Goal: Task Accomplishment & Management: Manage account settings

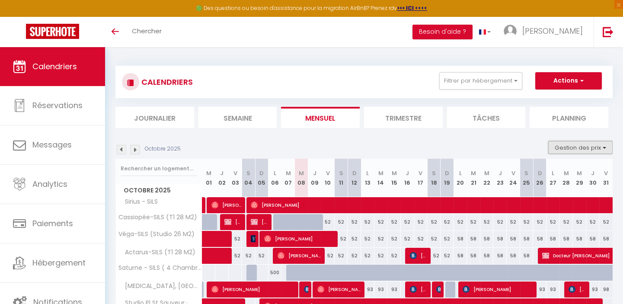
click at [600, 148] on button "Gestion des prix" at bounding box center [580, 147] width 64 height 13
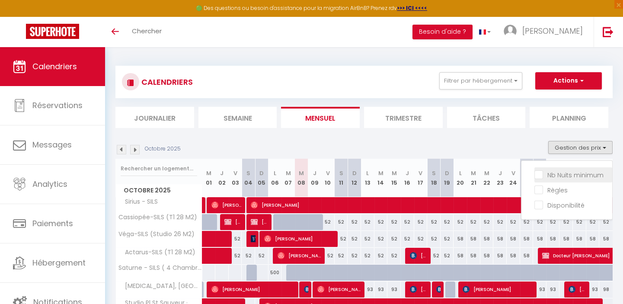
click at [539, 173] on input "Nb Nuits minimum" at bounding box center [573, 174] width 78 height 9
checkbox input "true"
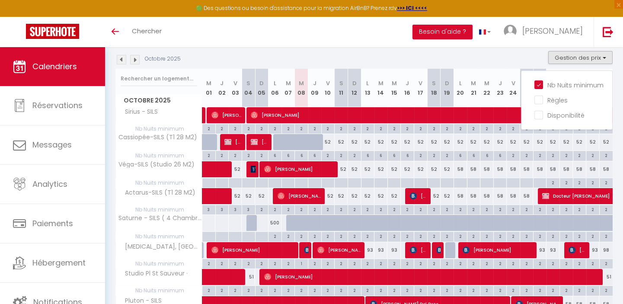
scroll to position [71, 0]
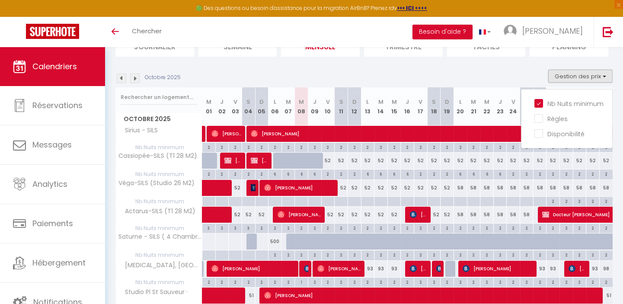
click at [352, 243] on div at bounding box center [358, 246] width 13 height 16
type input "500"
type input "Dim 12 Octobre 2025"
type input "Lun 13 Octobre 2025"
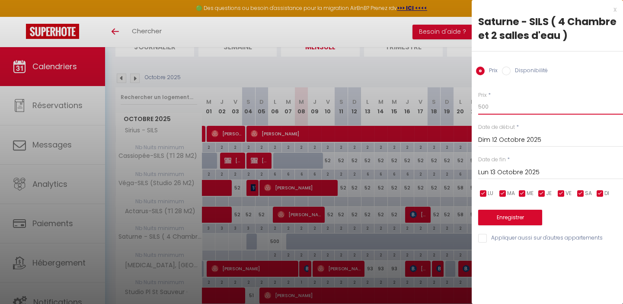
click at [489, 110] on input "500" at bounding box center [550, 107] width 145 height 16
type input "5"
type input "150"
click at [523, 170] on input "Lun 13 Octobre 2025" at bounding box center [550, 172] width 145 height 11
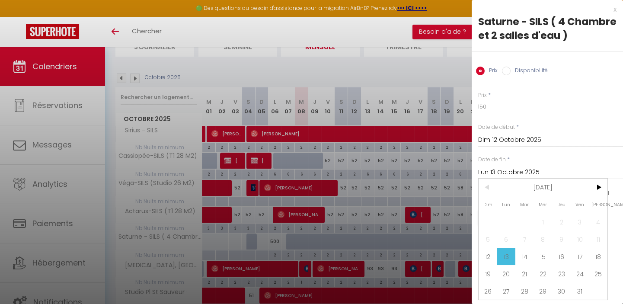
scroll to position [0, 0]
click at [599, 196] on span ">" at bounding box center [598, 187] width 19 height 17
click at [600, 196] on span ">" at bounding box center [598, 187] width 19 height 17
click at [488, 265] on span "14" at bounding box center [488, 256] width 19 height 17
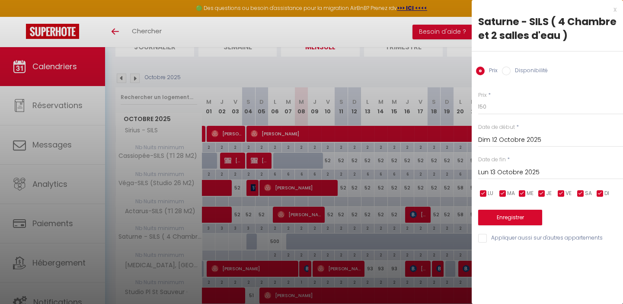
type input "Dim 14 Décembre 2025"
click at [516, 215] on button "Enregistrer" at bounding box center [510, 218] width 64 height 16
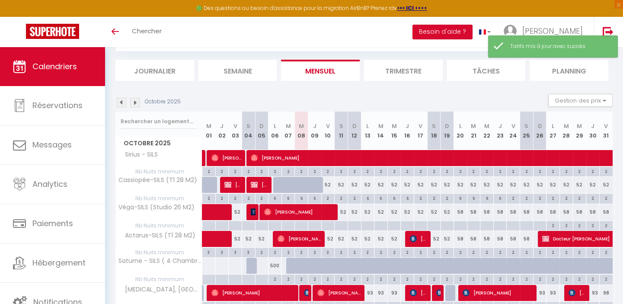
scroll to position [71, 0]
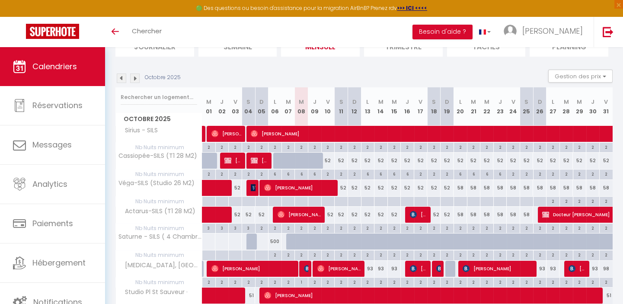
click at [352, 241] on div at bounding box center [358, 246] width 13 height 16
type input "150"
select select "1"
type input "Dim 12 Octobre 2025"
type input "Lun 13 Octobre 2025"
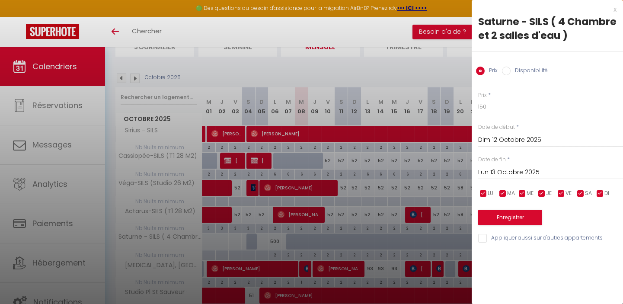
click at [509, 70] on input "Disponibilité" at bounding box center [506, 71] width 9 height 9
radio input "true"
radio input "false"
click at [526, 173] on input "Lun 13 Octobre 2025" at bounding box center [550, 173] width 145 height 11
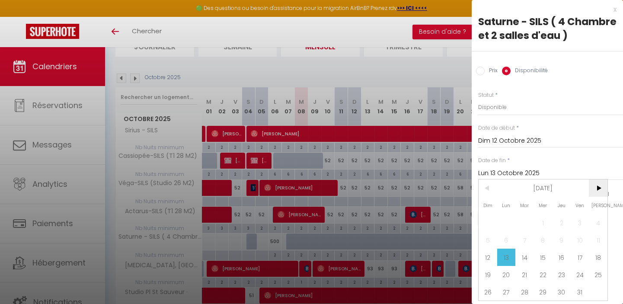
click at [598, 197] on span ">" at bounding box center [598, 187] width 19 height 17
click at [489, 266] on span "14" at bounding box center [488, 257] width 19 height 17
type input "Dim 14 Décembre 2025"
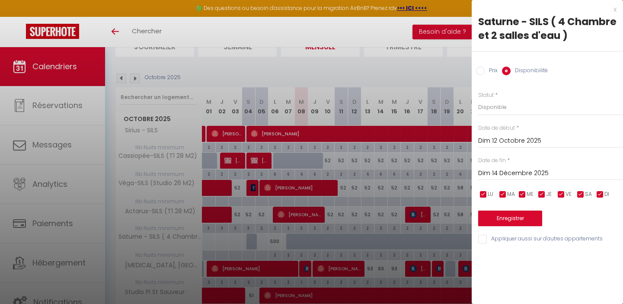
scroll to position [111, 0]
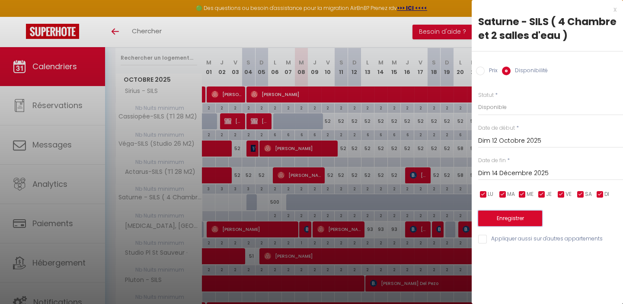
click at [514, 217] on button "Enregistrer" at bounding box center [510, 219] width 64 height 16
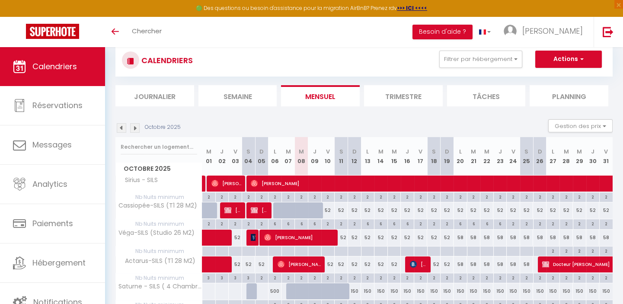
scroll to position [0, 0]
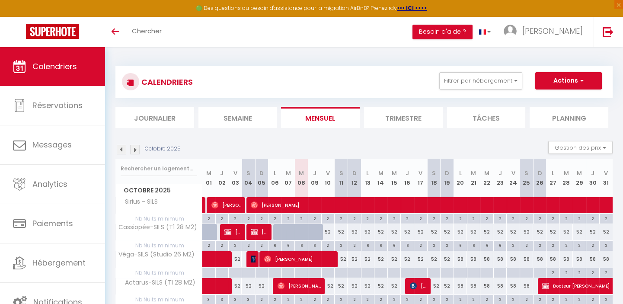
click at [407, 116] on li "Trimestre" at bounding box center [403, 117] width 79 height 21
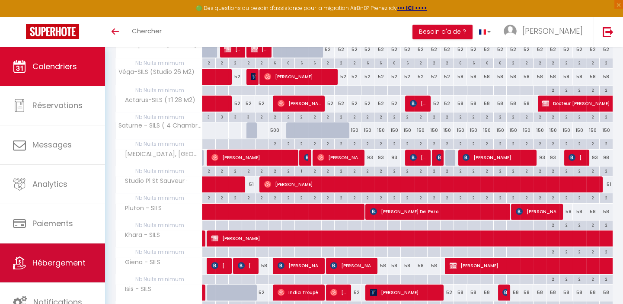
scroll to position [196, 0]
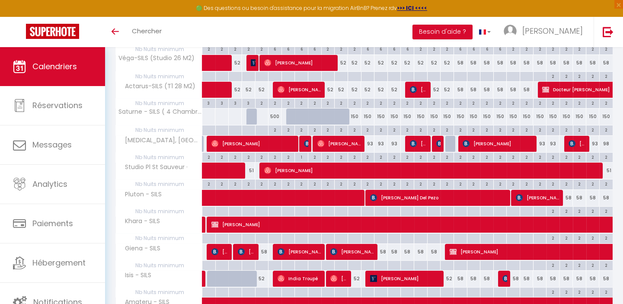
click at [352, 115] on div "150" at bounding box center [354, 117] width 13 height 16
type input "150"
select select "1"
type input "Dim 12 Octobre 2025"
type input "Lun 13 Octobre 2025"
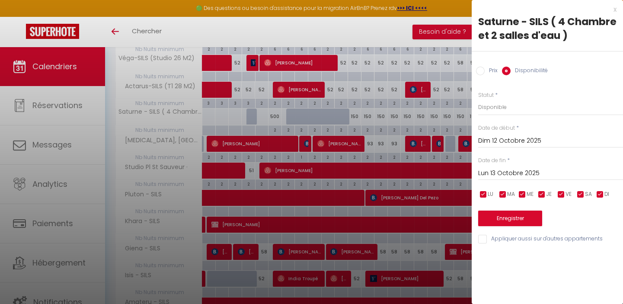
click at [484, 69] on input "Prix" at bounding box center [480, 71] width 9 height 9
radio input "true"
radio input "false"
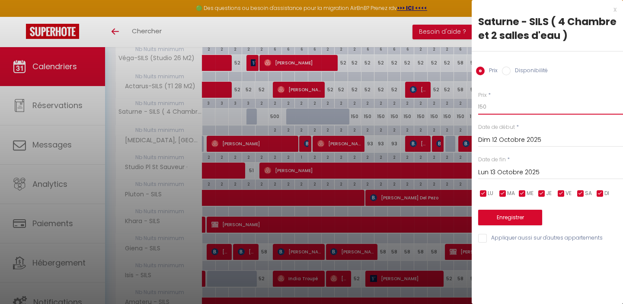
click at [493, 106] on input "150" at bounding box center [550, 107] width 145 height 16
type input "165"
click at [515, 168] on input "Lun 13 Octobre 2025" at bounding box center [550, 172] width 145 height 11
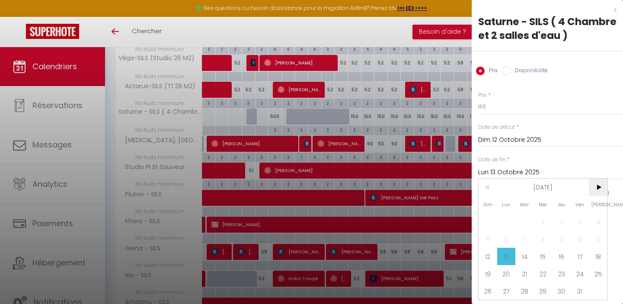
click at [598, 196] on span ">" at bounding box center [598, 187] width 19 height 17
click at [486, 265] on span "14" at bounding box center [488, 256] width 19 height 17
type input "Dim 14 Décembre 2025"
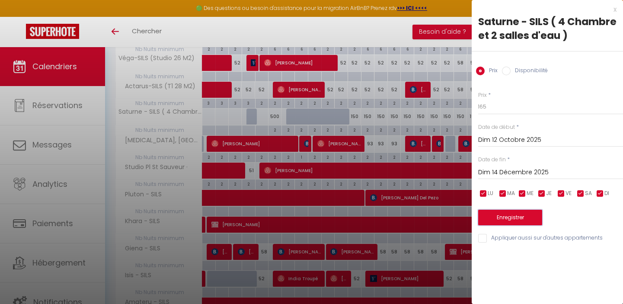
click at [511, 216] on button "Enregistrer" at bounding box center [510, 218] width 64 height 16
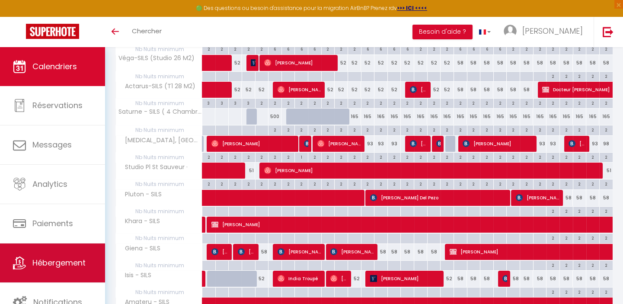
click at [65, 263] on span "Hébergement" at bounding box center [58, 262] width 53 height 11
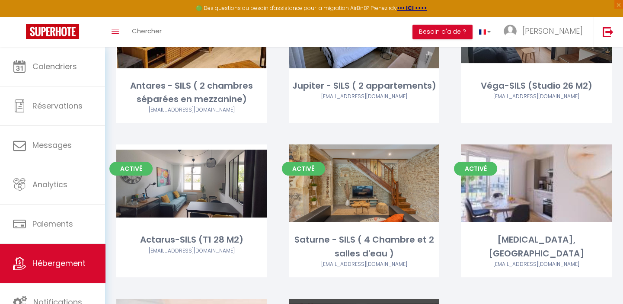
scroll to position [531, 0]
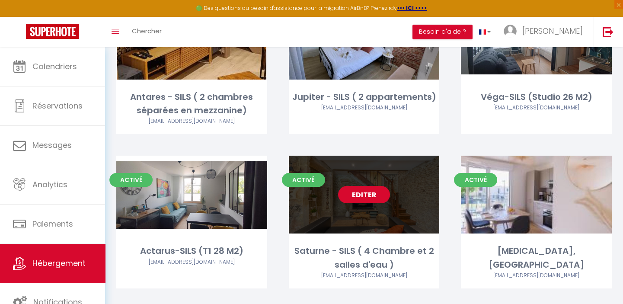
click at [358, 191] on link "Editer" at bounding box center [364, 194] width 52 height 17
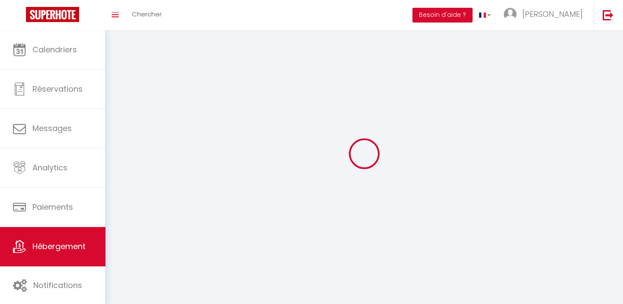
select select
select select "28"
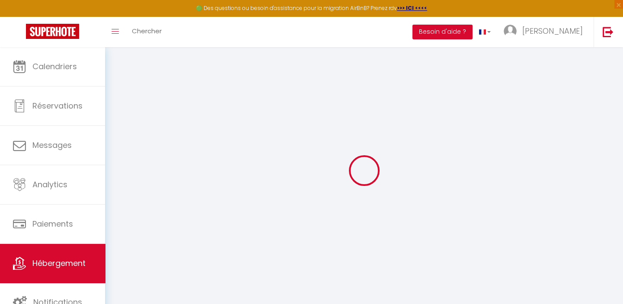
select select
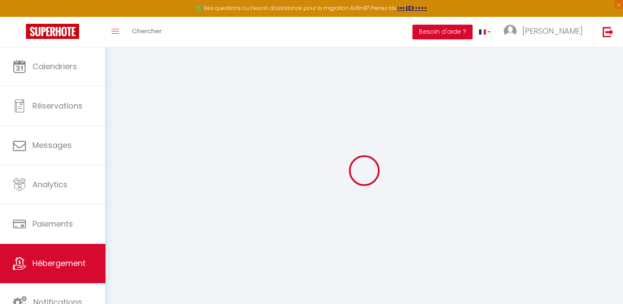
select select
checkbox input "false"
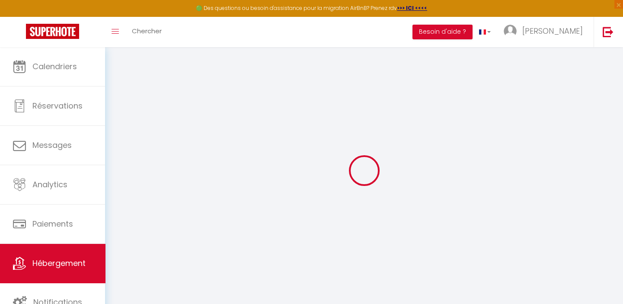
select select
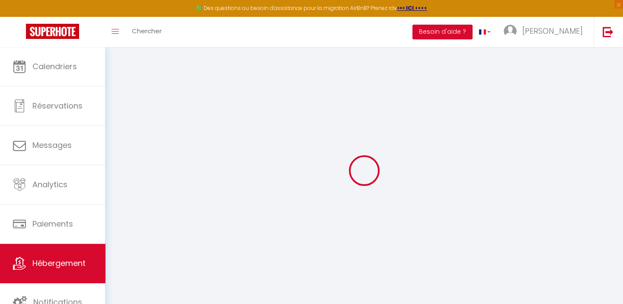
select select
checkbox input "false"
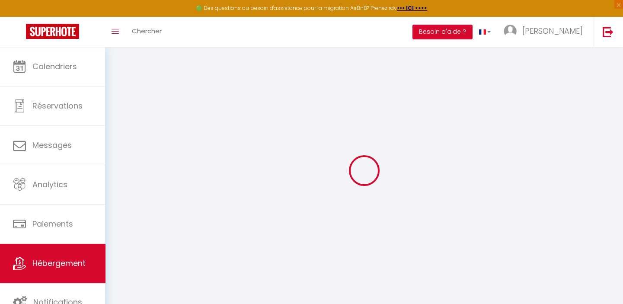
checkbox input "false"
select select
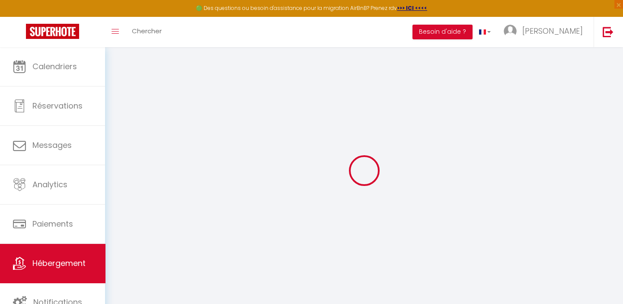
select select
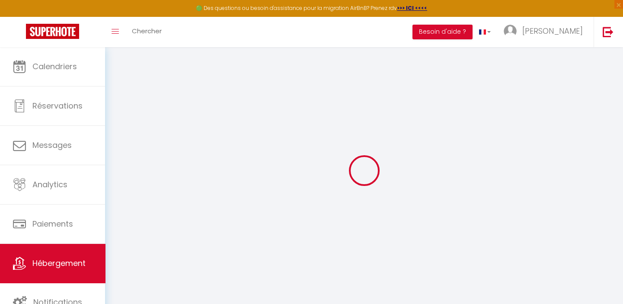
checkbox input "false"
select select
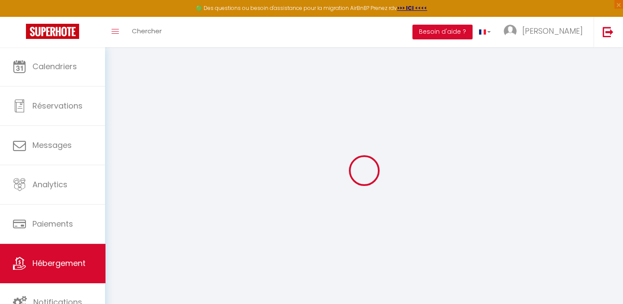
select select
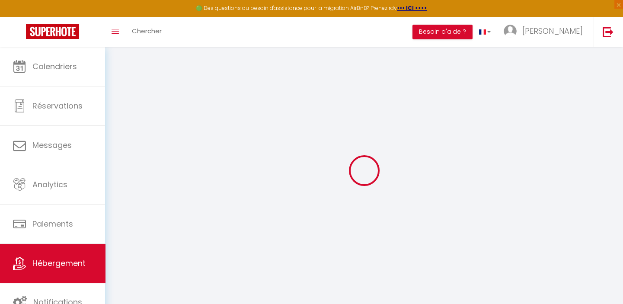
select select
checkbox input "false"
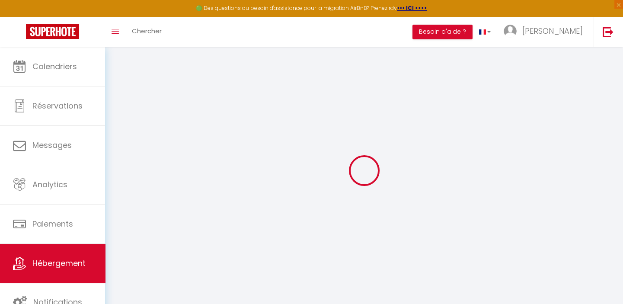
checkbox input "false"
select select
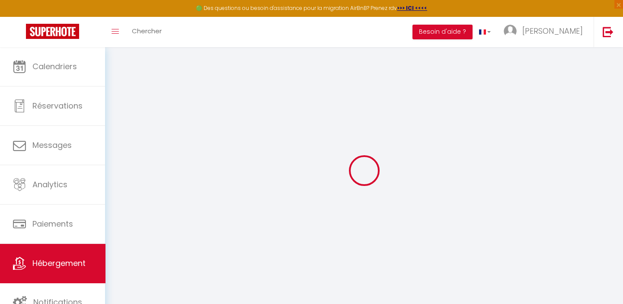
select select
checkbox input "false"
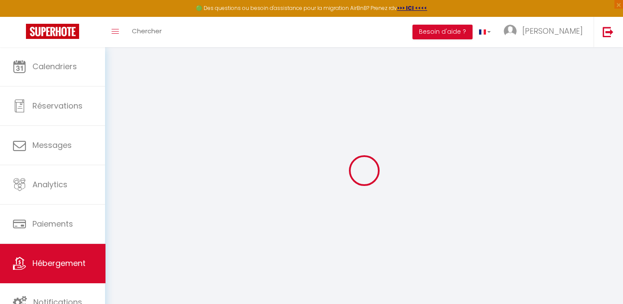
checkbox input "false"
select select
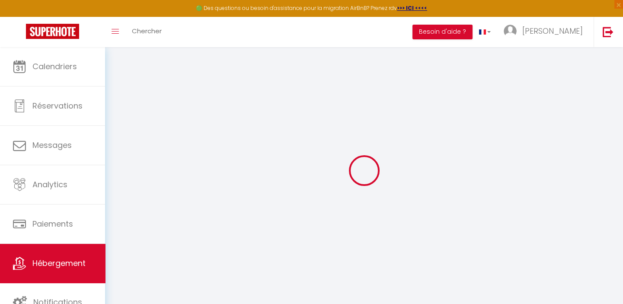
type input "Saturne - SILS ( 4 Chambre et 2 salles d'eau )"
type input "[PERSON_NAME]"
type input "LE QUILLEUC"
type input "[STREET_ADDRESS]"
type input "14750"
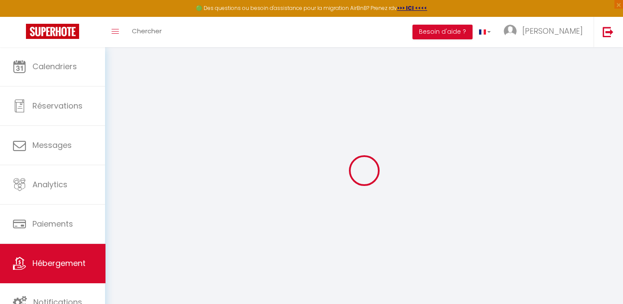
type input "[GEOGRAPHIC_DATA]"
select select "houses"
select select "6"
select select "4"
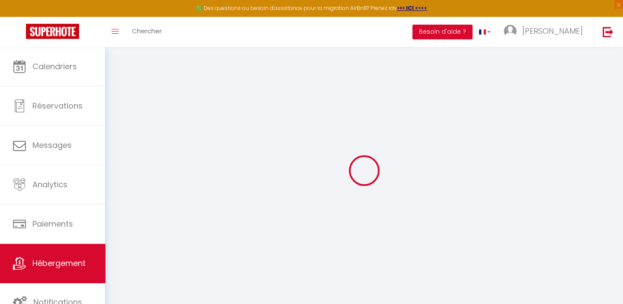
select select "2"
type input "125"
type input "10"
type input "60"
type input "5"
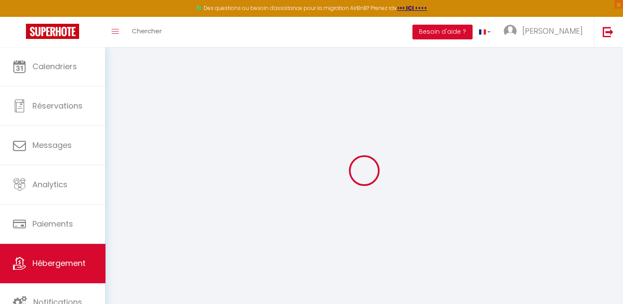
type input "4.3"
type input "500"
type input "10"
select select
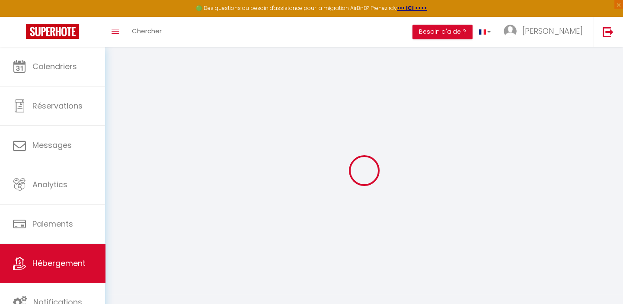
select select
type input "[STREET_ADDRESS][PERSON_NAME]"
type input "14440"
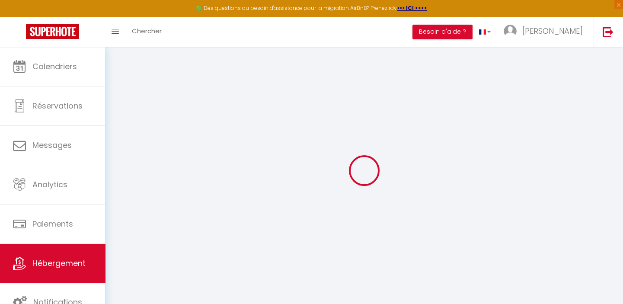
type input "douvre la delivrande"
type input "[PERSON_NAME][EMAIL_ADDRESS][DOMAIN_NAME]"
select select "4080"
checkbox input "false"
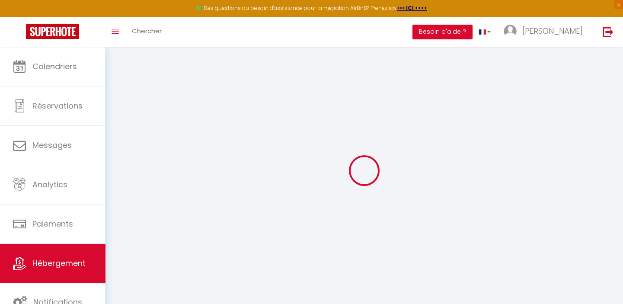
checkbox input "true"
checkbox input "false"
radio input "true"
type input "0"
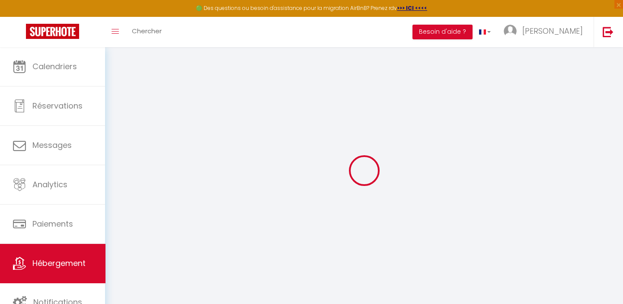
select select
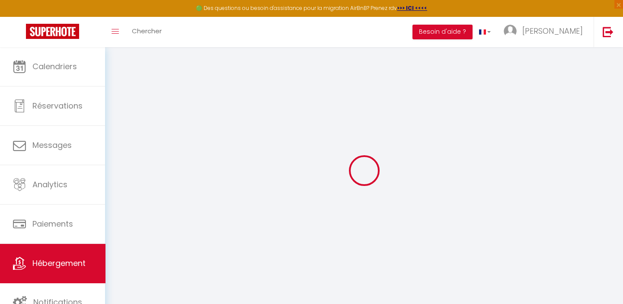
checkbox input "false"
checkbox input "true"
checkbox input "false"
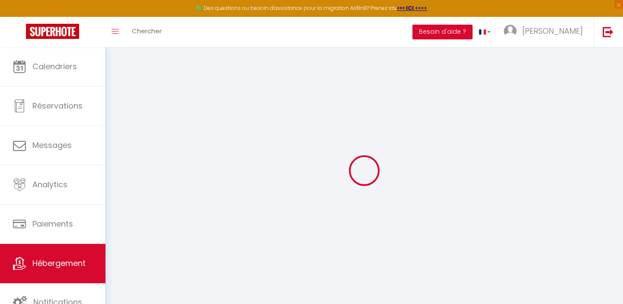
checkbox input "false"
checkbox input "true"
checkbox input "false"
select select "16:00"
select select "23:45"
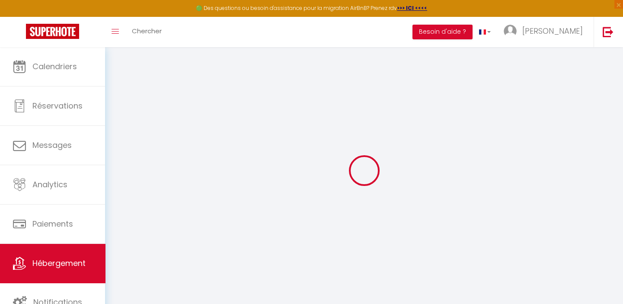
select select "11:00"
select select "30"
select select "120"
checkbox input "false"
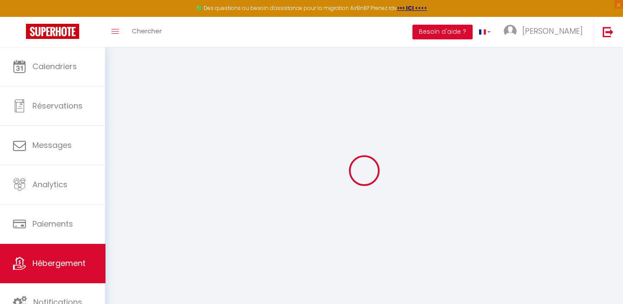
checkbox input "true"
checkbox input "false"
checkbox input "true"
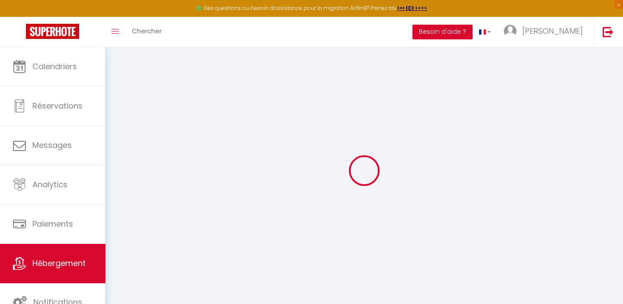
checkbox input "false"
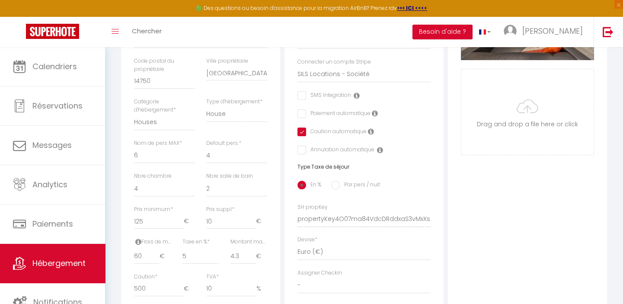
scroll to position [236, 0]
click at [151, 161] on select "1 2 3 4 5 6 7 8 9 10 11 12 13 14" at bounding box center [164, 155] width 61 height 16
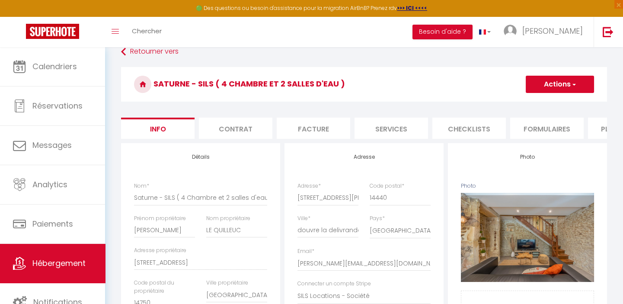
scroll to position [0, 0]
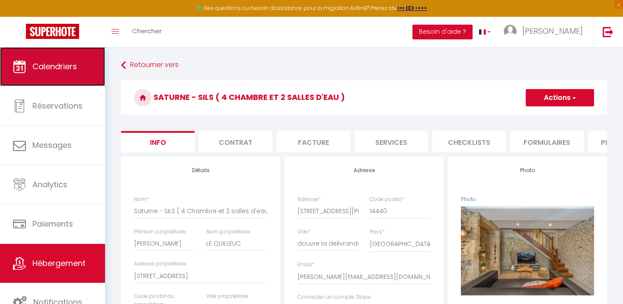
click at [53, 62] on span "Calendriers" at bounding box center [54, 66] width 45 height 11
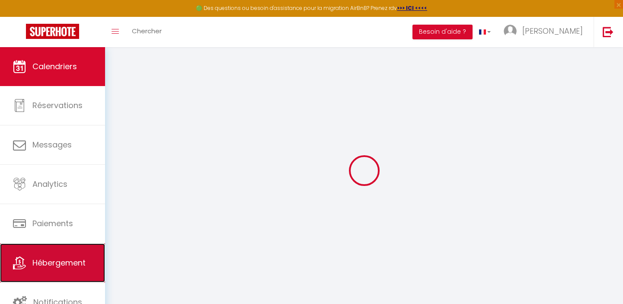
click at [43, 268] on span "Hébergement" at bounding box center [58, 262] width 53 height 11
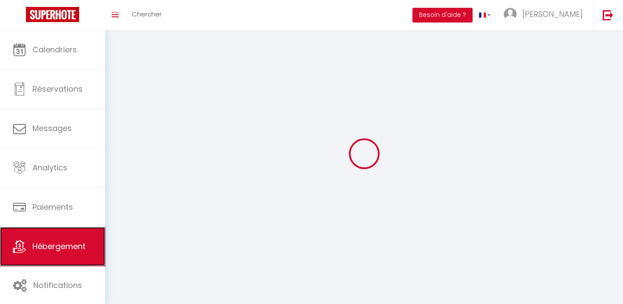
click at [48, 263] on link "Hébergement" at bounding box center [52, 246] width 105 height 39
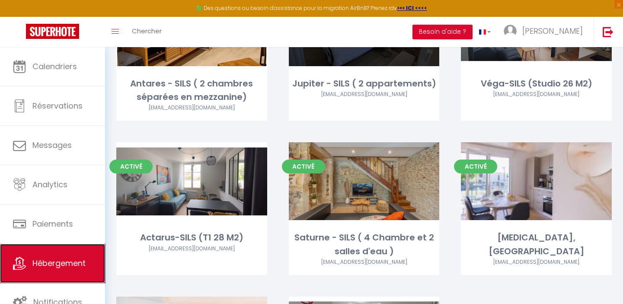
scroll to position [571, 0]
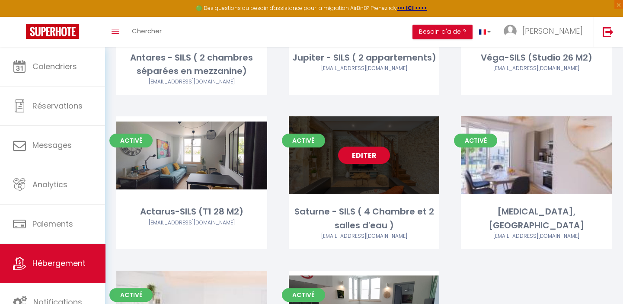
click at [360, 154] on link "Editer" at bounding box center [364, 155] width 52 height 17
click at [363, 157] on link "Editer" at bounding box center [364, 155] width 52 height 17
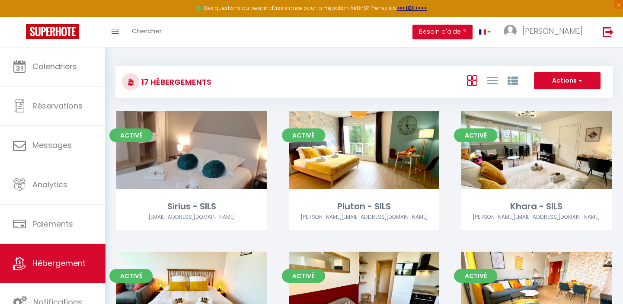
select select "3"
select select "2"
select select "1"
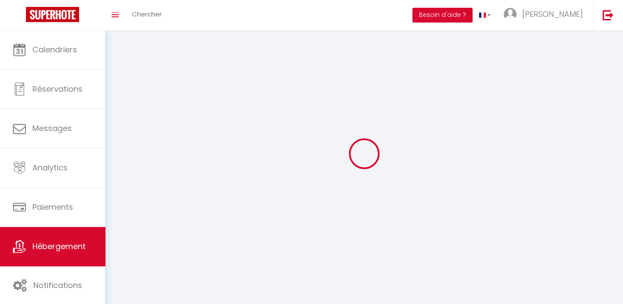
select select
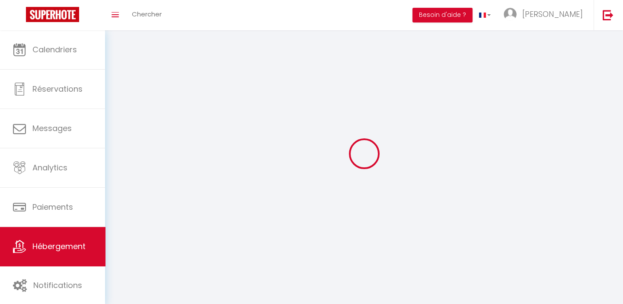
checkbox input "false"
select select
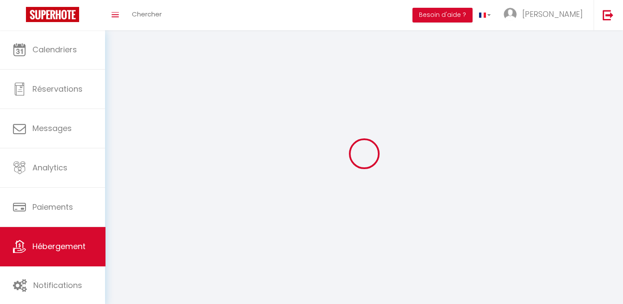
select select
select select "1"
select select
select select "28"
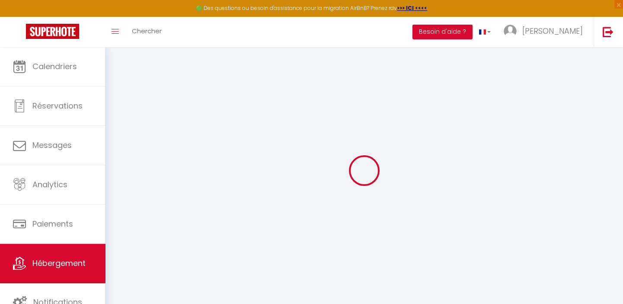
select select
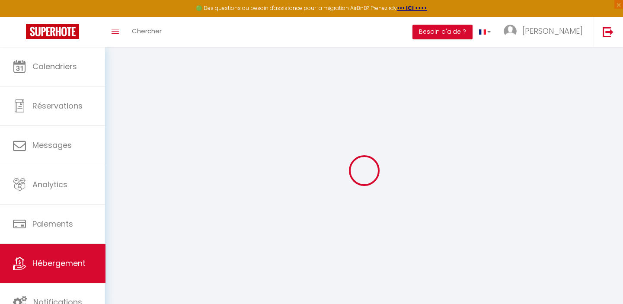
select select
checkbox input "false"
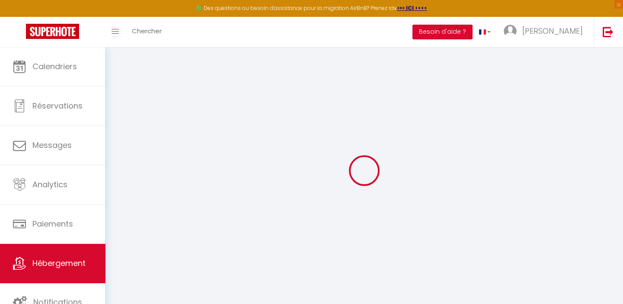
select select
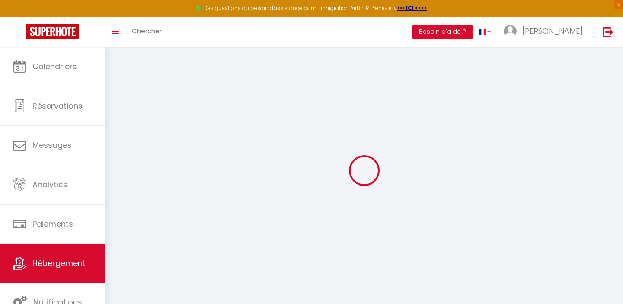
select select
checkbox input "false"
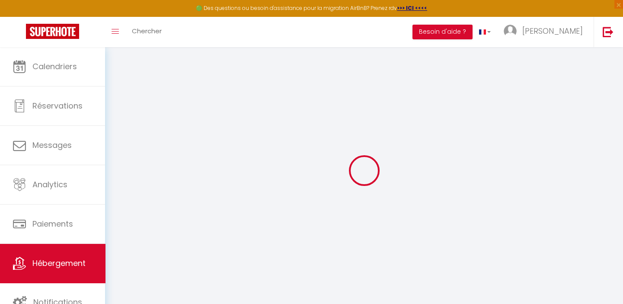
checkbox input "false"
select select
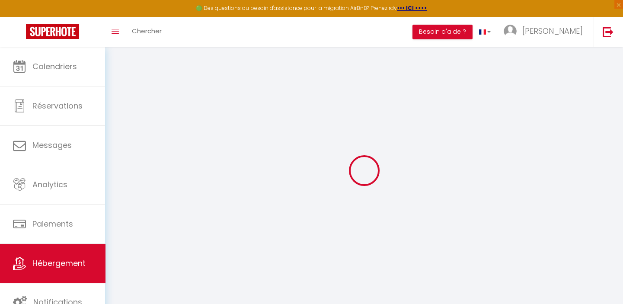
select select
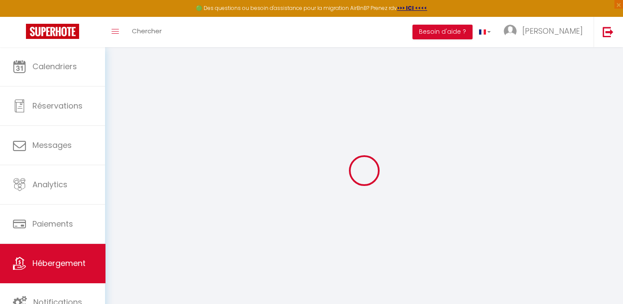
checkbox input "false"
select select
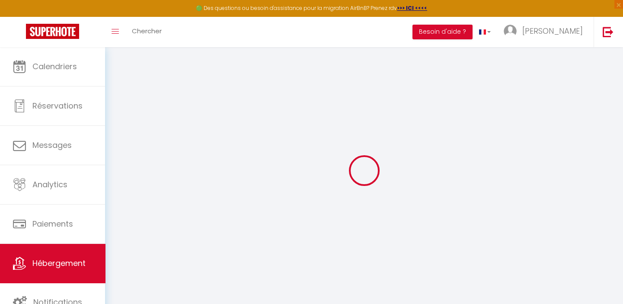
select select
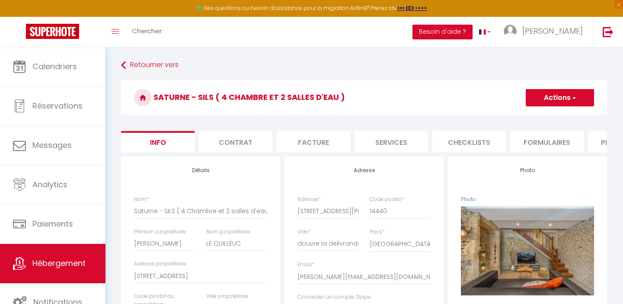
scroll to position [0, 370]
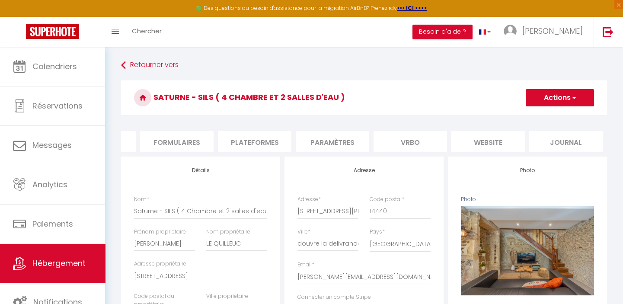
click at [264, 139] on li "Plateformes" at bounding box center [254, 141] width 73 height 21
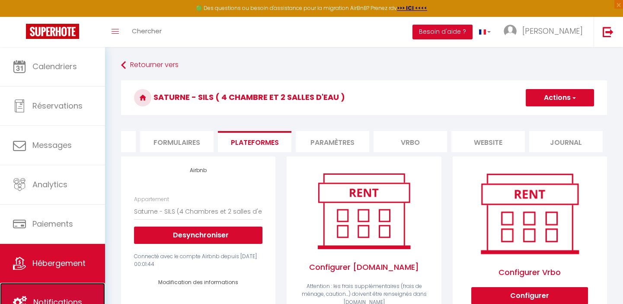
click at [56, 298] on span "Notifications" at bounding box center [57, 302] width 49 height 11
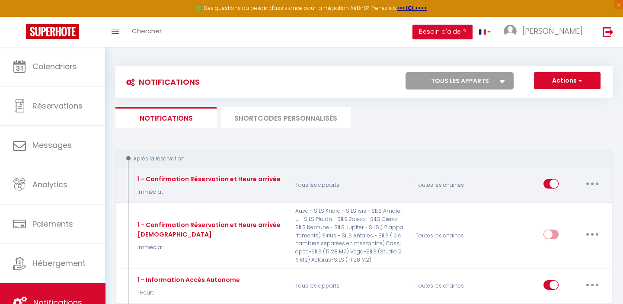
click at [591, 182] on icon "button" at bounding box center [592, 183] width 3 height 3
click at [555, 201] on link "Editer" at bounding box center [570, 203] width 64 height 15
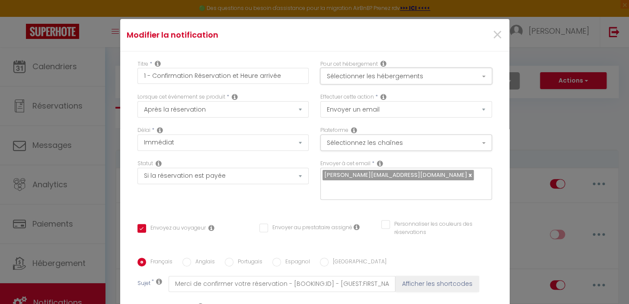
click at [476, 73] on button "Sélectionner les hébergements" at bounding box center [406, 76] width 172 height 16
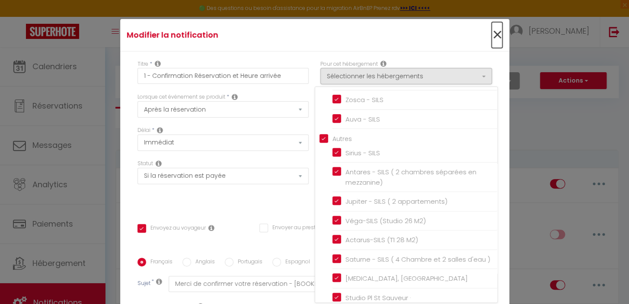
click at [492, 32] on span "×" at bounding box center [497, 35] width 11 height 26
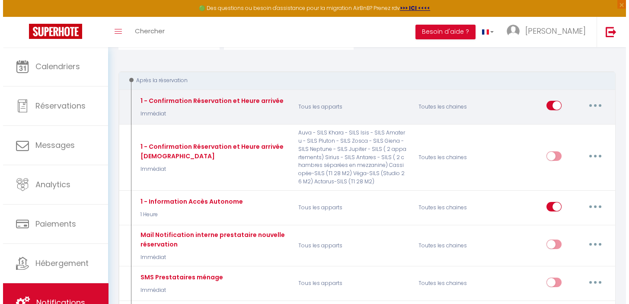
scroll to position [118, 0]
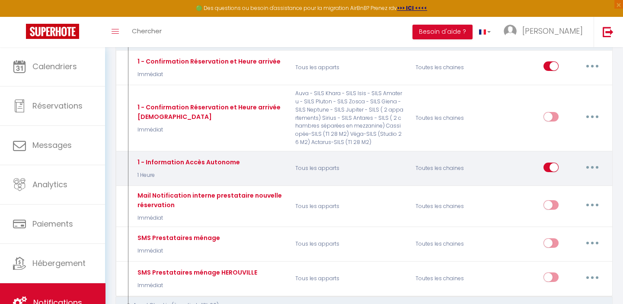
click at [593, 165] on button "button" at bounding box center [592, 167] width 24 height 14
click at [550, 182] on link "Editer" at bounding box center [570, 186] width 64 height 15
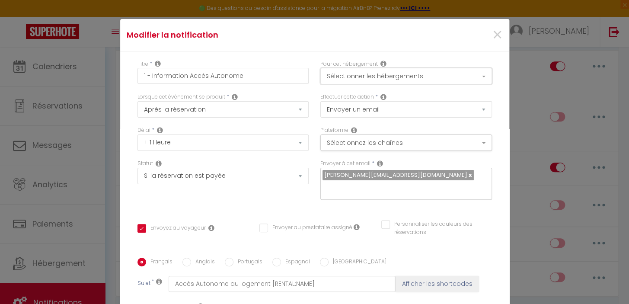
click at [475, 74] on button "Sélectionner les hébergements" at bounding box center [406, 76] width 172 height 16
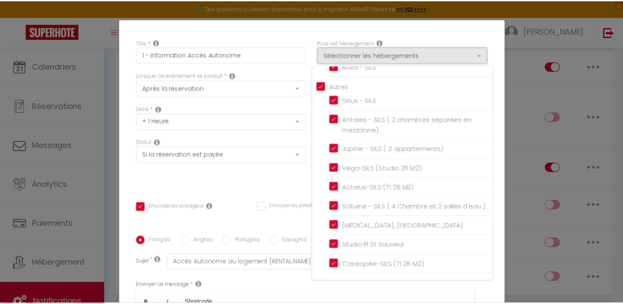
scroll to position [0, 0]
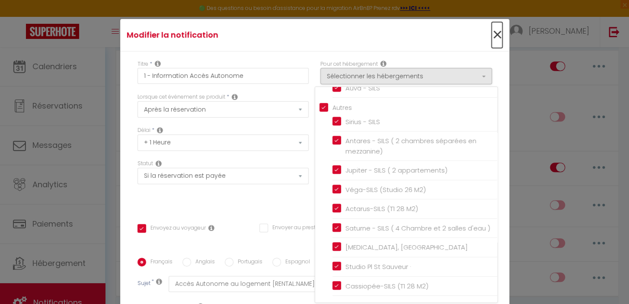
click at [492, 33] on span "×" at bounding box center [497, 35] width 11 height 26
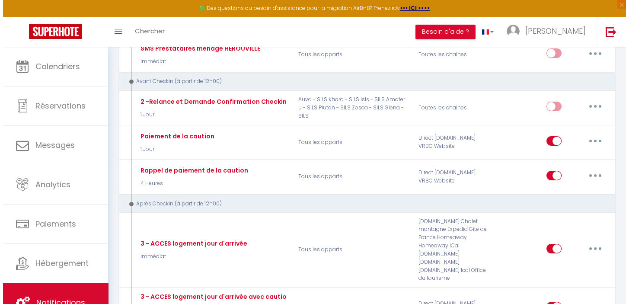
scroll to position [354, 0]
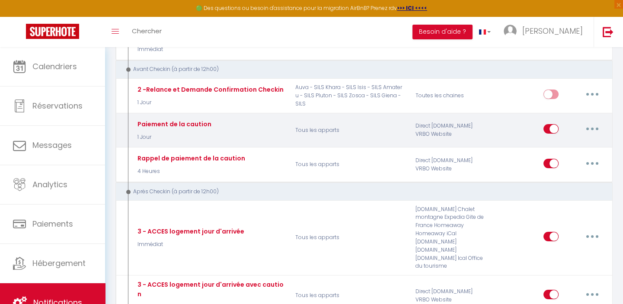
click at [594, 128] on button "button" at bounding box center [592, 129] width 24 height 14
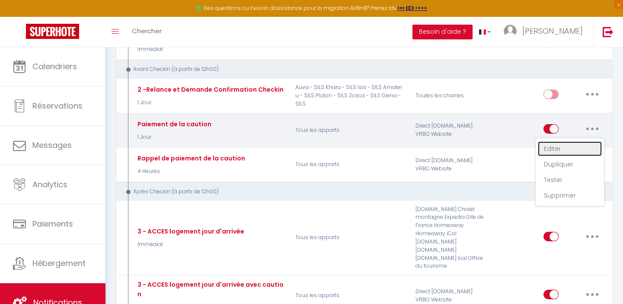
click at [554, 146] on link "Editer" at bounding box center [570, 148] width 64 height 15
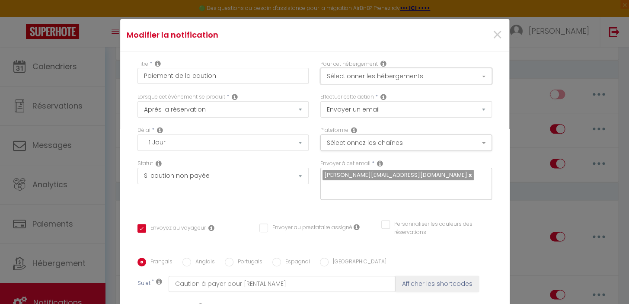
click at [475, 74] on button "Sélectionner les hébergements" at bounding box center [406, 76] width 172 height 16
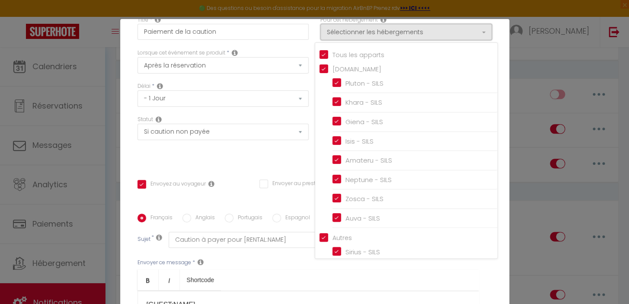
scroll to position [0, 0]
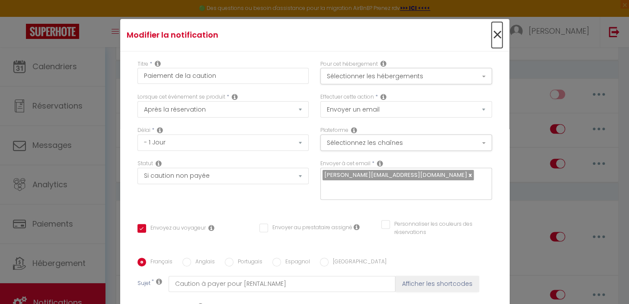
click at [492, 34] on span "×" at bounding box center [497, 35] width 11 height 26
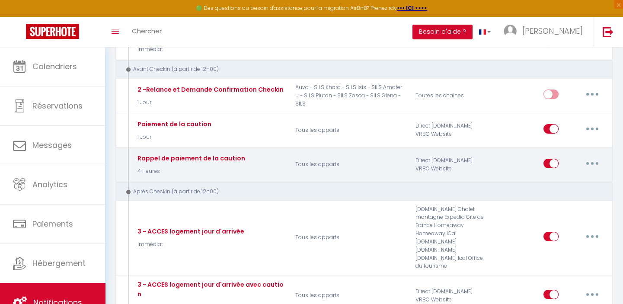
click at [591, 162] on button "button" at bounding box center [592, 164] width 24 height 14
click at [554, 179] on link "Editer" at bounding box center [570, 183] width 64 height 15
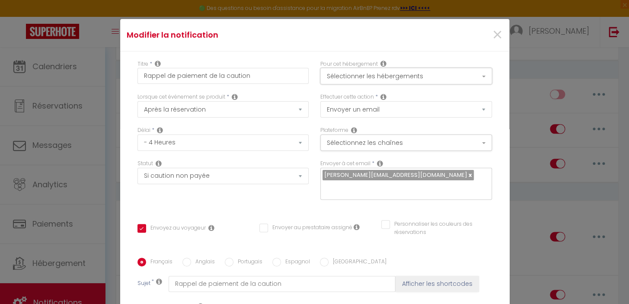
click at [471, 73] on button "Sélectionner les hébergements" at bounding box center [406, 76] width 172 height 16
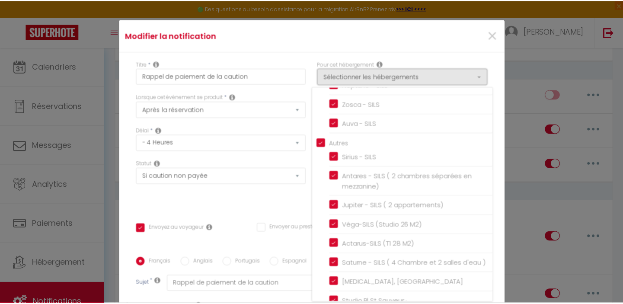
scroll to position [157, 0]
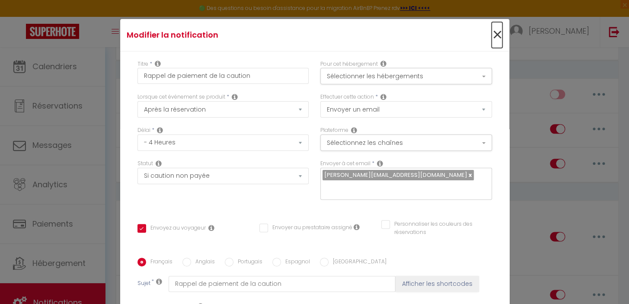
click at [492, 29] on span "×" at bounding box center [497, 35] width 11 height 26
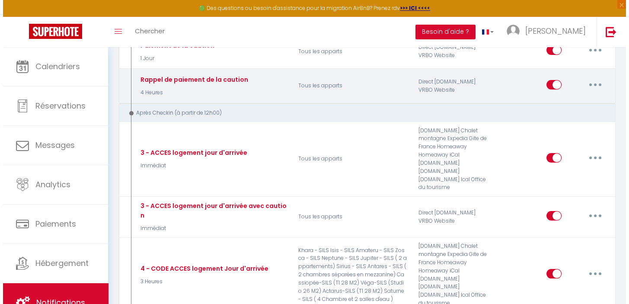
scroll to position [471, 0]
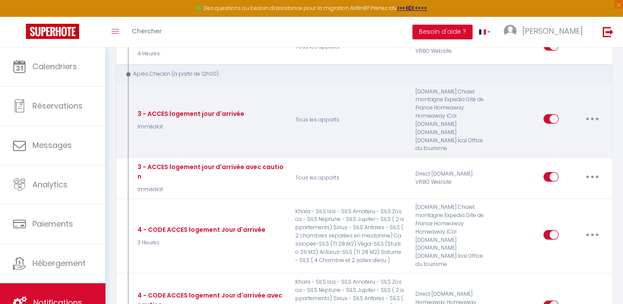
click at [594, 112] on button "button" at bounding box center [592, 119] width 24 height 14
click at [553, 133] on link "Editer" at bounding box center [570, 138] width 64 height 15
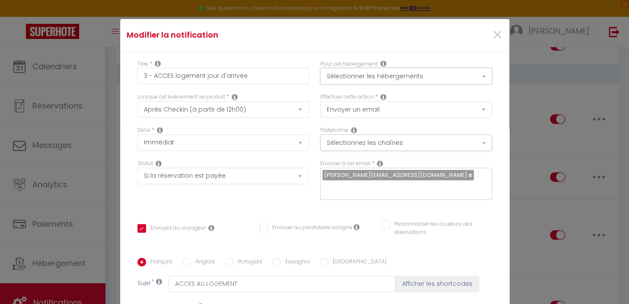
click at [474, 71] on button "Sélectionner les hébergements" at bounding box center [406, 76] width 172 height 16
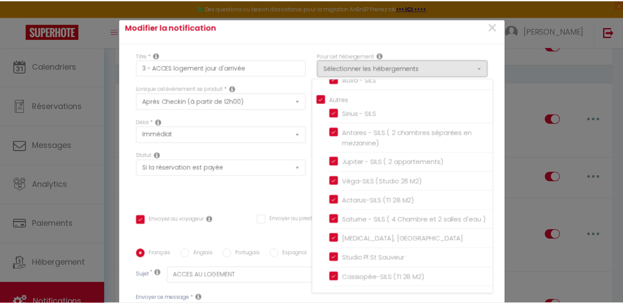
scroll to position [0, 0]
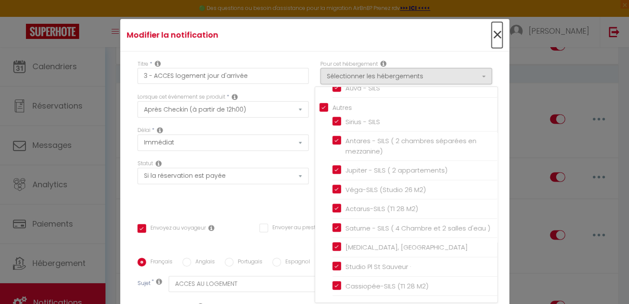
click at [492, 32] on span "×" at bounding box center [497, 35] width 11 height 26
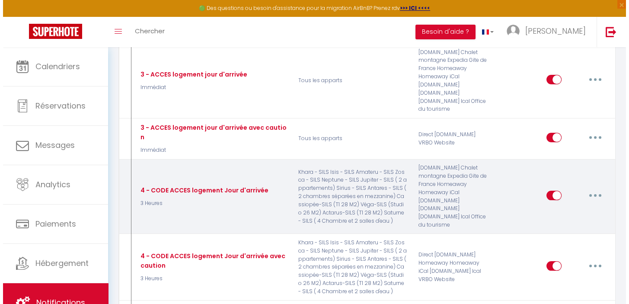
scroll to position [550, 0]
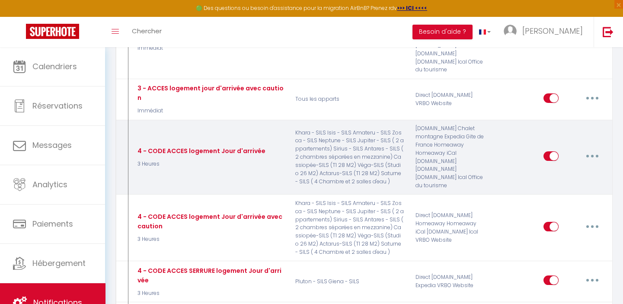
click at [593, 155] on icon "button" at bounding box center [592, 156] width 3 height 3
click at [553, 168] on link "Editer" at bounding box center [570, 175] width 64 height 15
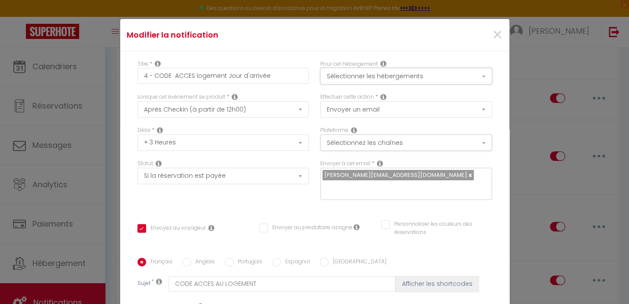
click at [471, 73] on button "Sélectionner les hébergements" at bounding box center [406, 76] width 172 height 16
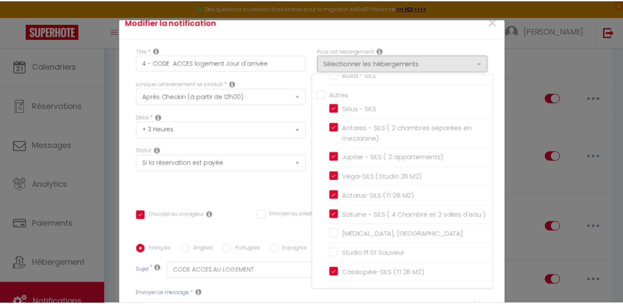
scroll to position [0, 0]
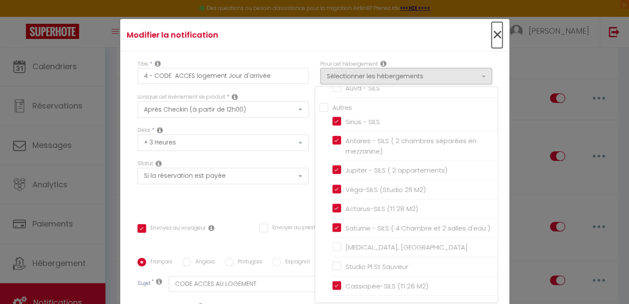
click at [492, 33] on span "×" at bounding box center [497, 35] width 11 height 26
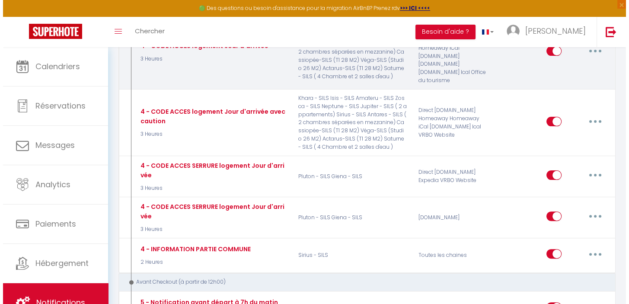
scroll to position [668, 0]
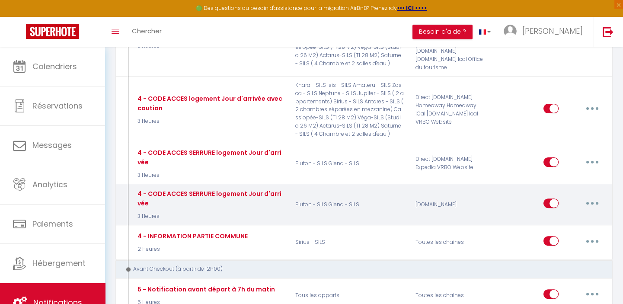
click at [593, 202] on icon "button" at bounding box center [592, 203] width 3 height 3
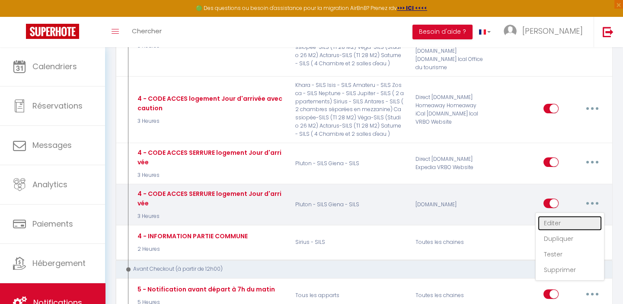
click at [550, 216] on link "Editer" at bounding box center [570, 223] width 64 height 15
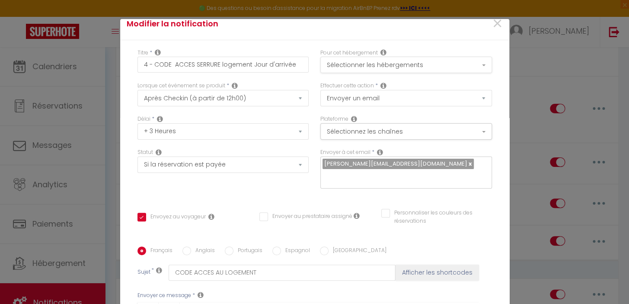
scroll to position [0, 0]
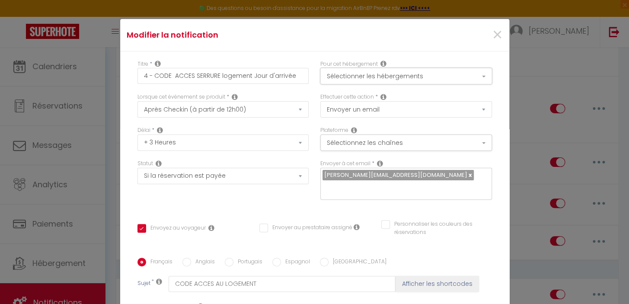
click at [474, 75] on button "Sélectionner les hébergements" at bounding box center [406, 76] width 172 height 16
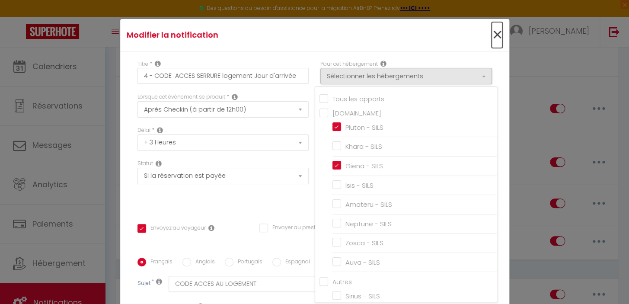
click at [492, 33] on span "×" at bounding box center [497, 35] width 11 height 26
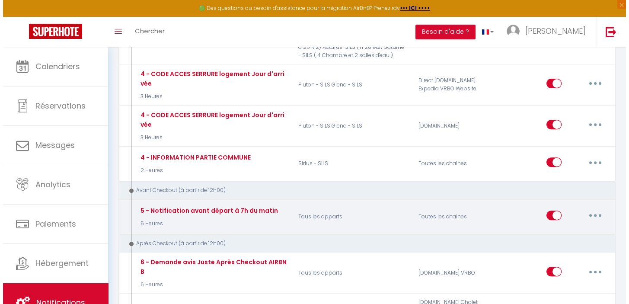
scroll to position [786, 0]
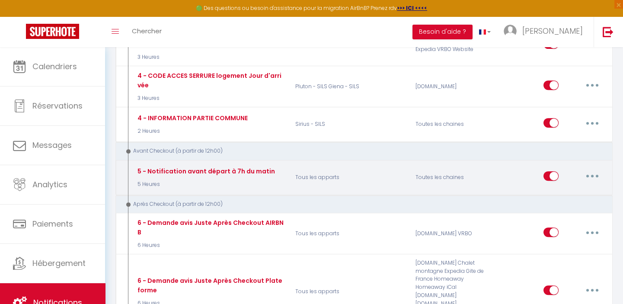
click at [595, 169] on button "button" at bounding box center [592, 176] width 24 height 14
click at [544, 188] on link "Editer" at bounding box center [570, 195] width 64 height 15
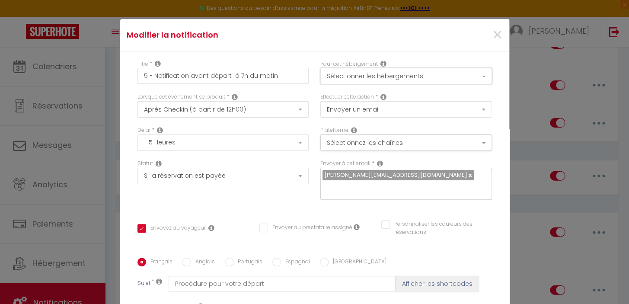
click at [476, 75] on button "Sélectionner les hébergements" at bounding box center [406, 76] width 172 height 16
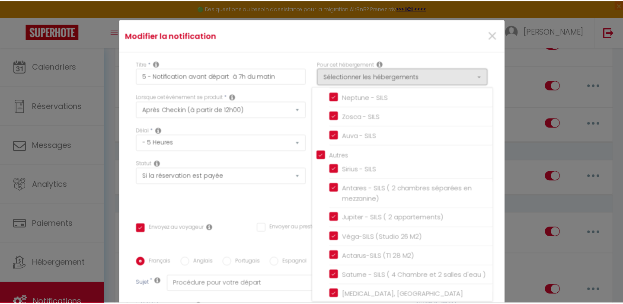
scroll to position [157, 0]
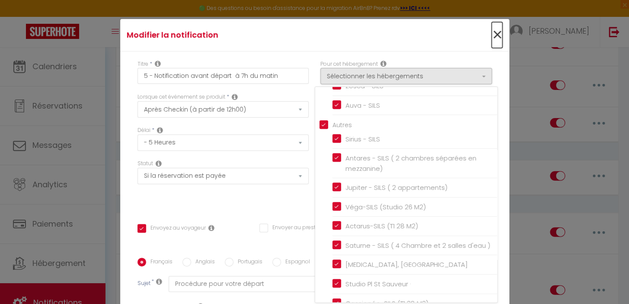
click at [492, 30] on span "×" at bounding box center [497, 35] width 11 height 26
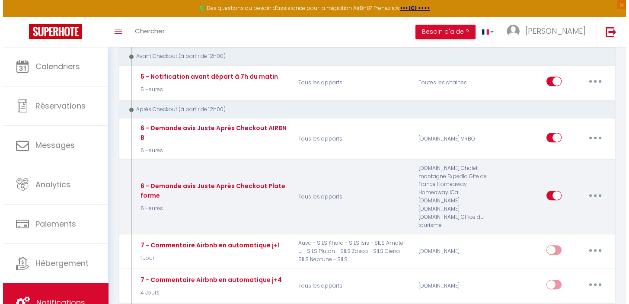
scroll to position [904, 0]
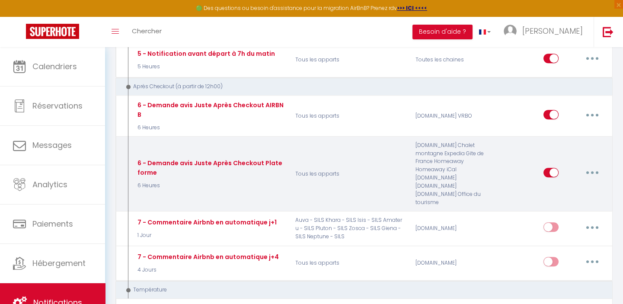
click at [593, 166] on button "button" at bounding box center [592, 173] width 24 height 14
click at [550, 185] on link "Editer" at bounding box center [570, 192] width 64 height 15
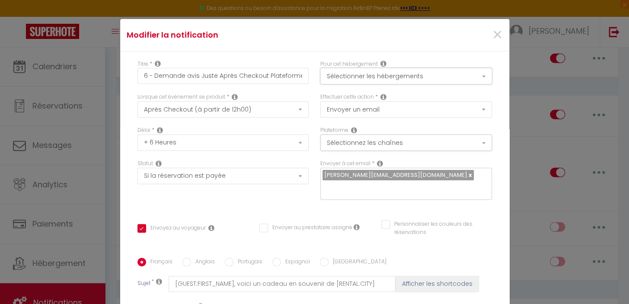
click at [473, 73] on button "Sélectionner les hébergements" at bounding box center [406, 76] width 172 height 16
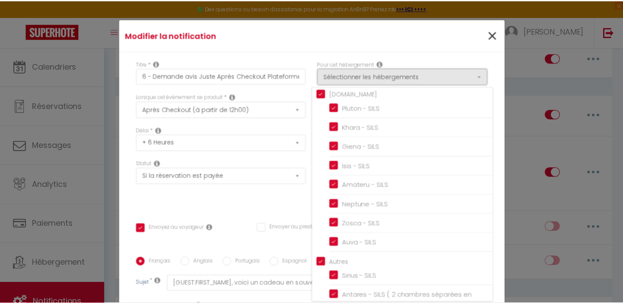
scroll to position [0, 0]
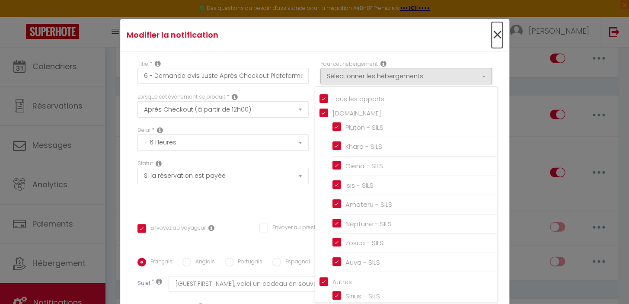
click at [492, 35] on span "×" at bounding box center [497, 35] width 11 height 26
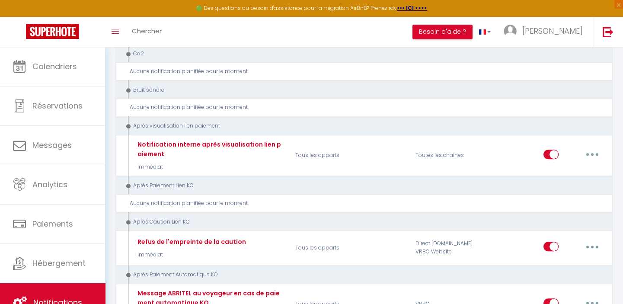
scroll to position [1179, 0]
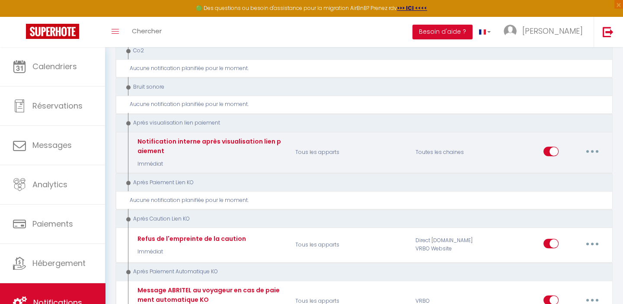
click at [592, 150] on icon "button" at bounding box center [592, 151] width 3 height 3
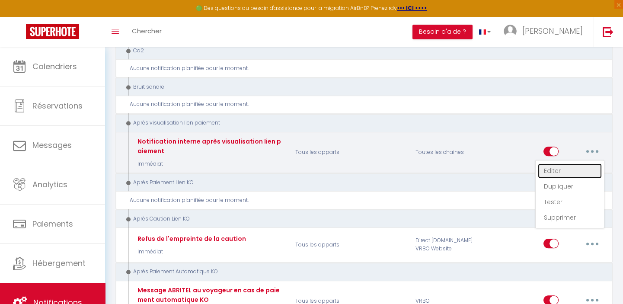
click at [554, 163] on link "Editer" at bounding box center [570, 170] width 64 height 15
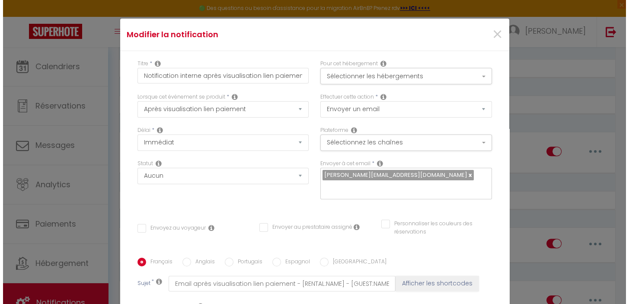
scroll to position [1172, 0]
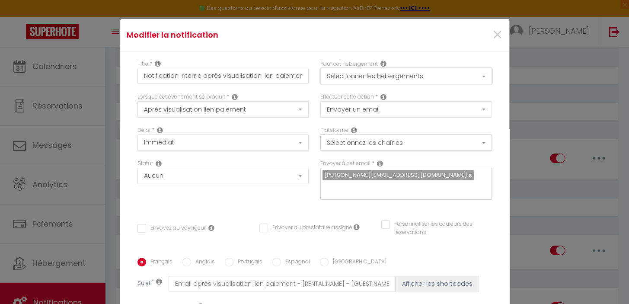
click at [475, 73] on button "Sélectionner les hébergements" at bounding box center [406, 76] width 172 height 16
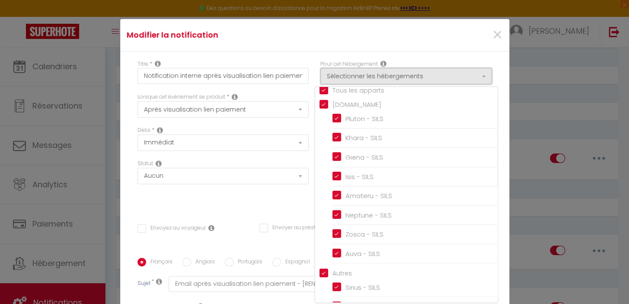
scroll to position [0, 0]
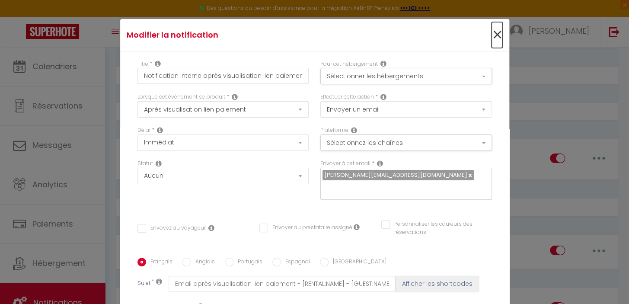
click at [492, 30] on span "×" at bounding box center [497, 35] width 11 height 26
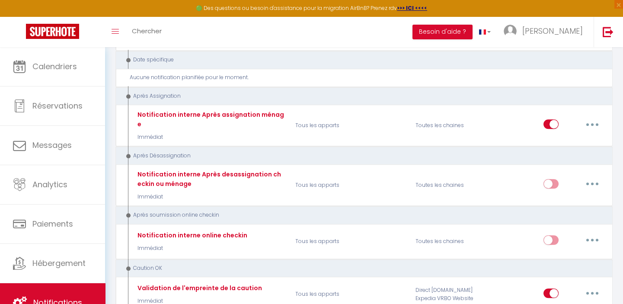
scroll to position [1795, 0]
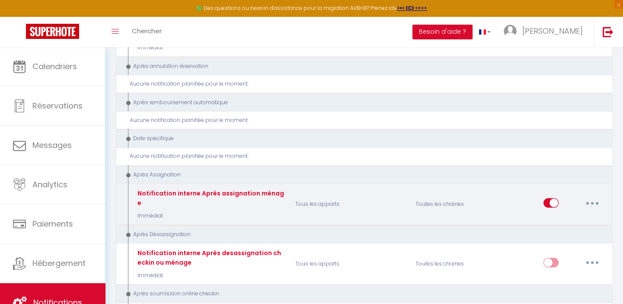
click at [589, 196] on button "button" at bounding box center [592, 203] width 24 height 14
click at [550, 215] on link "Editer" at bounding box center [570, 222] width 64 height 15
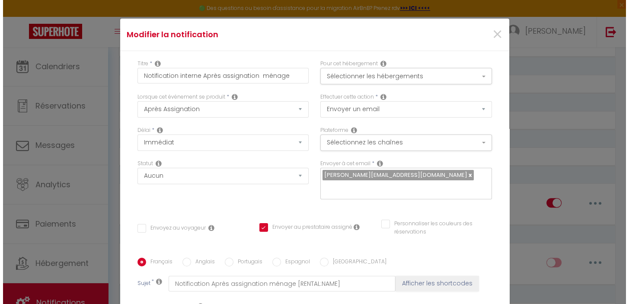
scroll to position [1789, 0]
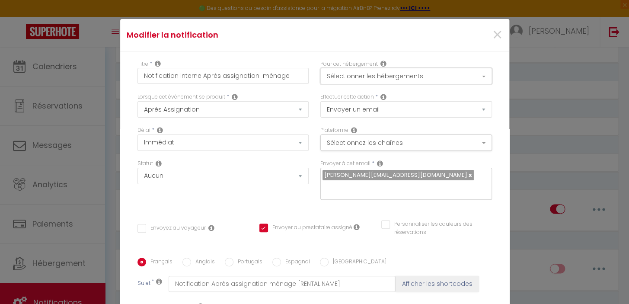
click at [473, 74] on button "Sélectionner les hébergements" at bounding box center [406, 76] width 172 height 16
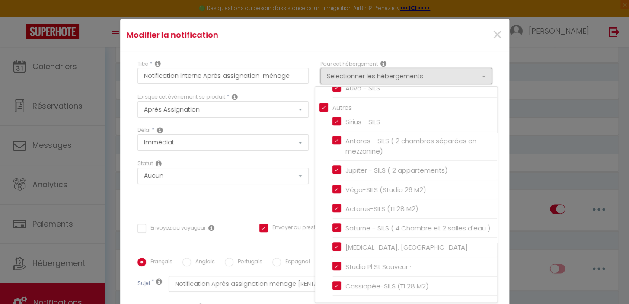
scroll to position [182, 0]
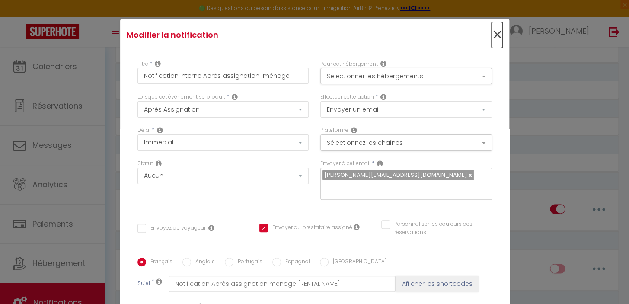
click at [492, 33] on span "×" at bounding box center [497, 35] width 11 height 26
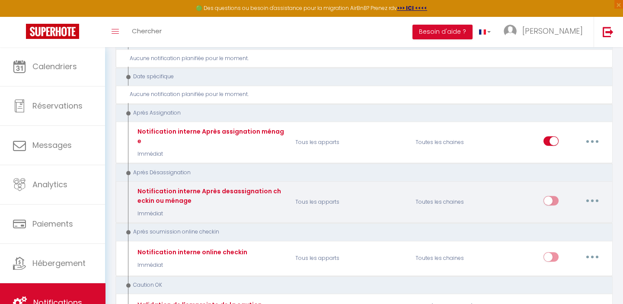
scroll to position [1873, 0]
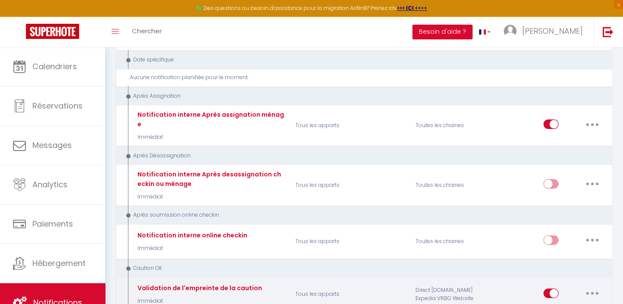
click at [591, 286] on button "button" at bounding box center [592, 293] width 24 height 14
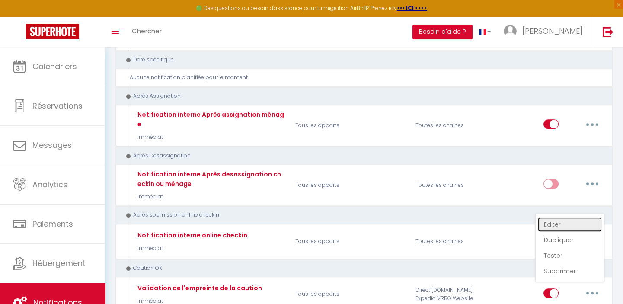
click at [553, 217] on link "Editer" at bounding box center [570, 224] width 64 height 15
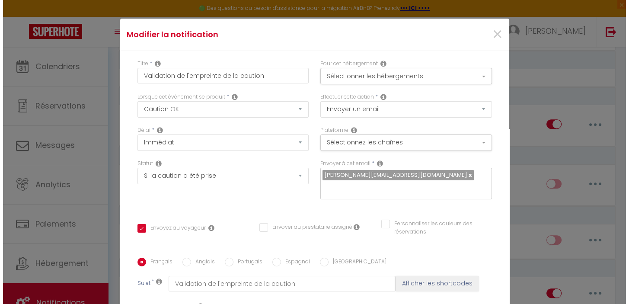
scroll to position [1867, 0]
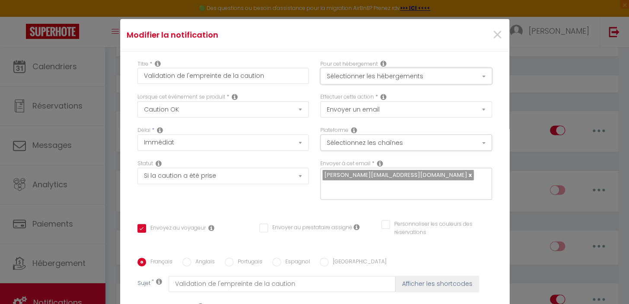
click at [473, 74] on button "Sélectionner les hébergements" at bounding box center [406, 76] width 172 height 16
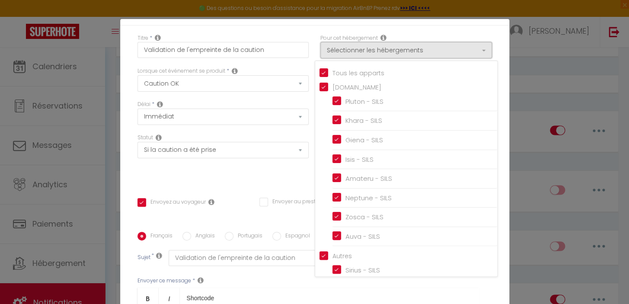
scroll to position [0, 0]
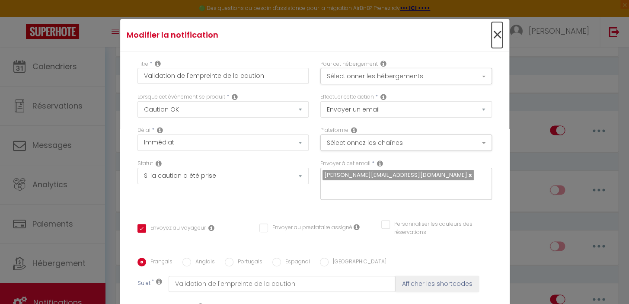
click at [492, 32] on span "×" at bounding box center [497, 35] width 11 height 26
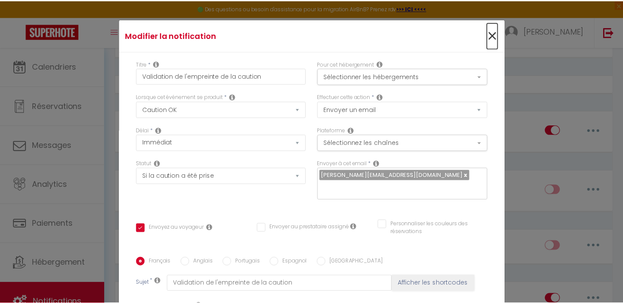
scroll to position [1873, 0]
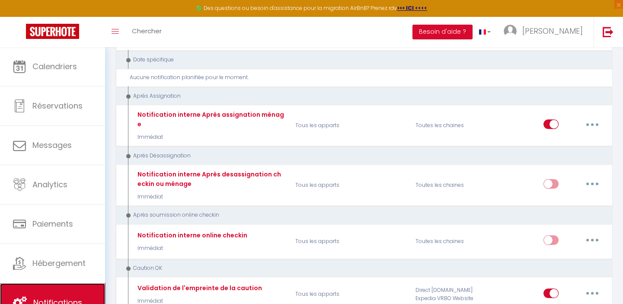
click at [47, 292] on link "Notifications" at bounding box center [52, 302] width 105 height 39
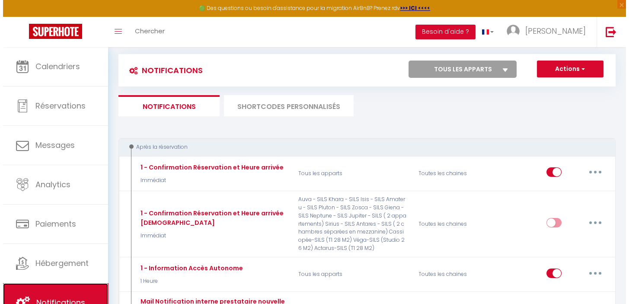
scroll to position [0, 0]
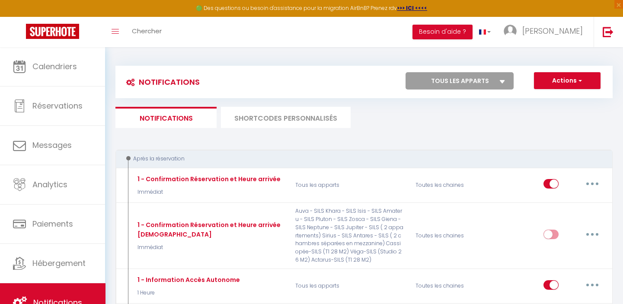
click at [280, 119] on li "SHORTCODES PERSONNALISÉS" at bounding box center [286, 117] width 130 height 21
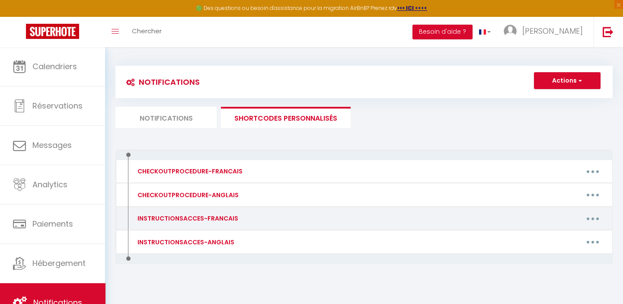
click at [590, 219] on button "button" at bounding box center [593, 218] width 24 height 14
click at [552, 237] on link "Editer" at bounding box center [570, 238] width 64 height 15
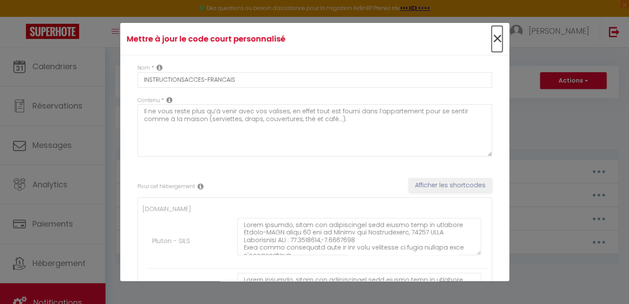
click at [492, 36] on span "×" at bounding box center [497, 39] width 11 height 26
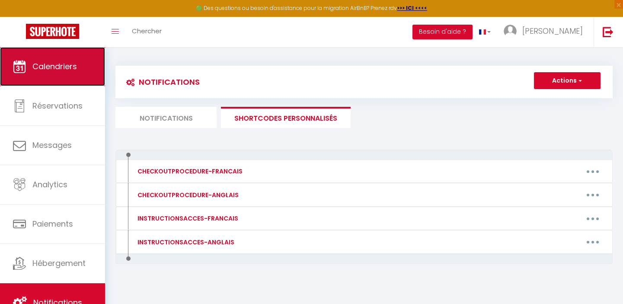
click at [50, 61] on span "Calendriers" at bounding box center [54, 66] width 45 height 11
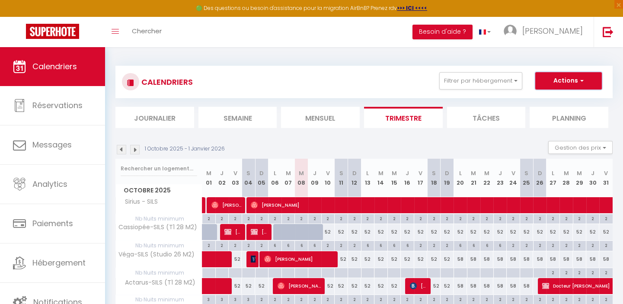
click at [562, 78] on button "Actions" at bounding box center [568, 80] width 67 height 17
click at [540, 99] on link "Nouvelle réservation" at bounding box center [559, 100] width 75 height 13
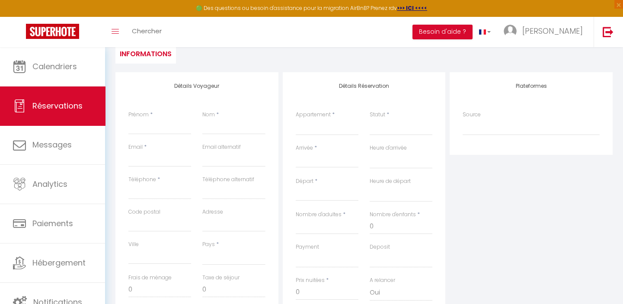
scroll to position [118, 0]
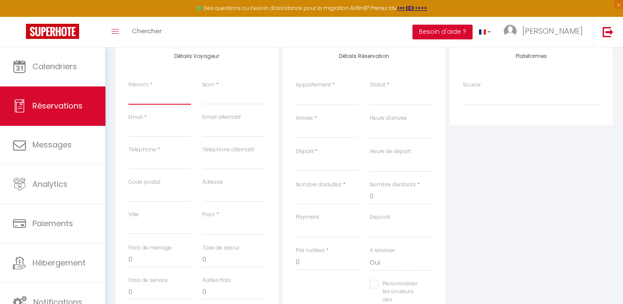
click at [138, 95] on input "Prénom" at bounding box center [159, 97] width 63 height 16
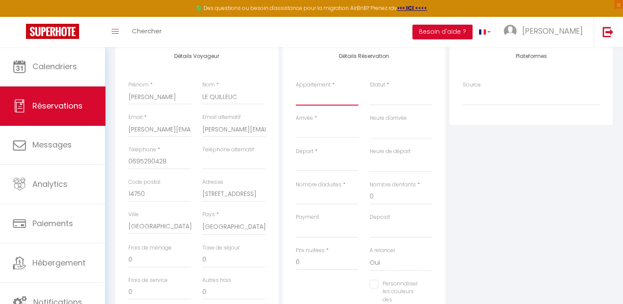
click at [319, 99] on select "Sirius - SILS Pluton - SILS Khara - SILS Giena - SILS Isis - SILS Amateru - SIL…" at bounding box center [327, 97] width 63 height 16
click at [296, 89] on select "Sirius - SILS Pluton - SILS Khara - SILS Giena - SILS Isis - SILS Amateru - SIL…" at bounding box center [327, 97] width 63 height 16
click at [400, 58] on h4 "Détails Réservation" at bounding box center [364, 56] width 137 height 6
click at [390, 100] on select "Confirmé Non Confirmé [PERSON_NAME] par le voyageur No Show Request" at bounding box center [401, 97] width 63 height 16
click at [370, 89] on select "Confirmé Non Confirmé [PERSON_NAME] par le voyageur No Show Request" at bounding box center [401, 97] width 63 height 16
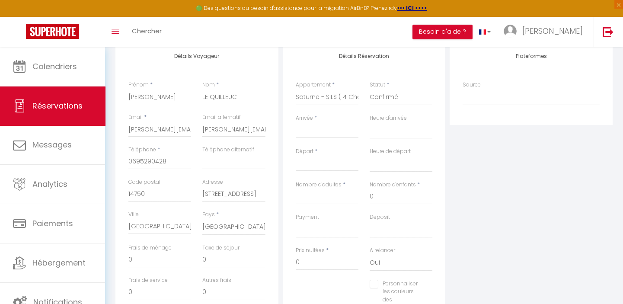
click at [319, 128] on input "Arrivée" at bounding box center [327, 130] width 63 height 11
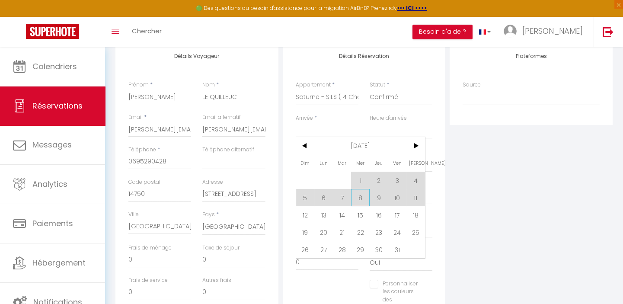
click at [362, 196] on span "8" at bounding box center [360, 197] width 19 height 17
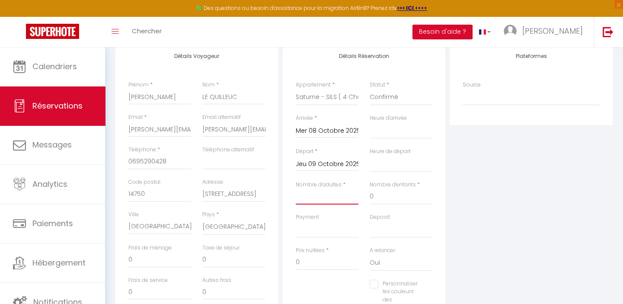
click at [319, 203] on input "Nombre d'adultes" at bounding box center [327, 197] width 63 height 16
click at [392, 163] on select "00:00 00:30 01:00 01:30 02:00 02:30 03:00 03:30 04:00 04:30 05:00 05:30 06:00 0…" at bounding box center [401, 164] width 63 height 16
click at [370, 156] on select "00:00 00:30 01:00 01:30 02:00 02:30 03:00 03:30 04:00 04:30 05:00 05:30 06:00 0…" at bounding box center [401, 164] width 63 height 16
click at [387, 132] on select "00:00 00:30 01:00 01:30 02:00 02:30 03:00 03:30 04:00 04:30 05:00 05:30 06:00 0…" at bounding box center [401, 130] width 63 height 16
click at [370, 122] on select "00:00 00:30 01:00 01:30 02:00 02:30 03:00 03:30 04:00 04:30 05:00 05:30 06:00 0…" at bounding box center [401, 130] width 63 height 16
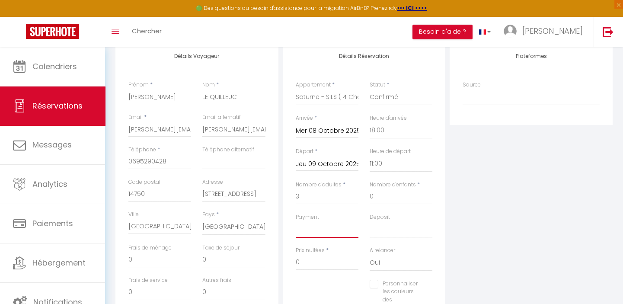
click at [326, 229] on select "OK KO" at bounding box center [327, 229] width 63 height 16
click at [296, 221] on select "OK KO" at bounding box center [327, 229] width 63 height 16
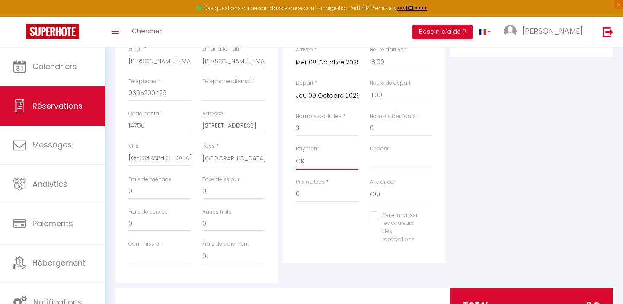
scroll to position [196, 0]
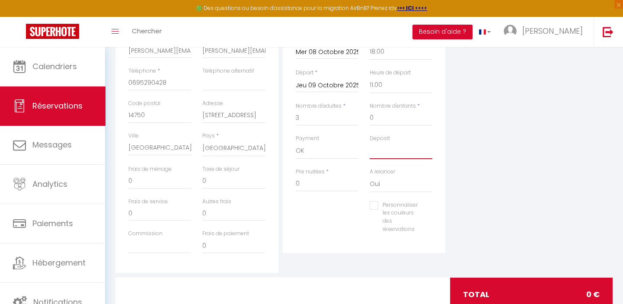
click at [388, 149] on select "OK KO" at bounding box center [401, 151] width 63 height 16
click at [370, 143] on select "OK KO" at bounding box center [401, 151] width 63 height 16
click at [388, 150] on select "OK KO" at bounding box center [401, 151] width 63 height 16
click at [385, 151] on select "OK KO" at bounding box center [401, 151] width 63 height 16
click at [328, 210] on div "Personnaliser les couleurs des réservations #D7092E" at bounding box center [364, 221] width 148 height 41
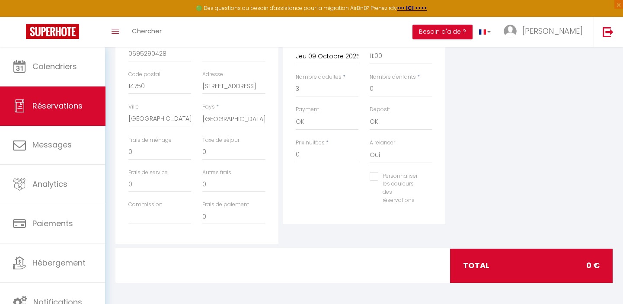
scroll to position [186, 0]
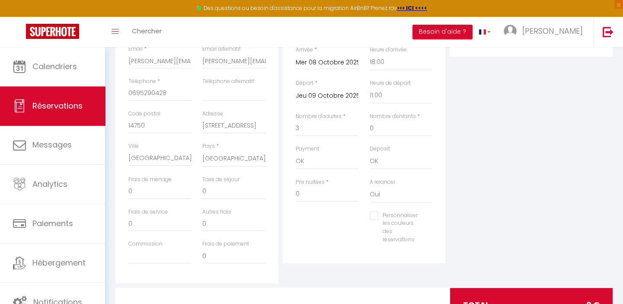
click at [311, 234] on div "Personnaliser les couleurs des réservations #D7092E" at bounding box center [364, 231] width 148 height 41
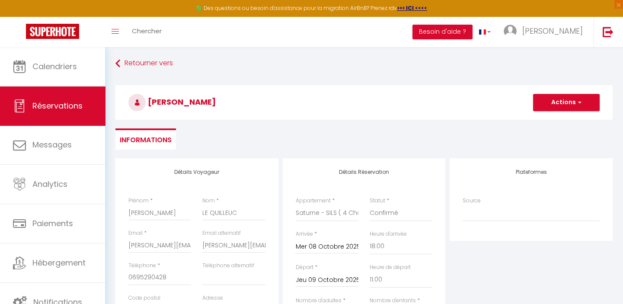
scroll to position [0, 0]
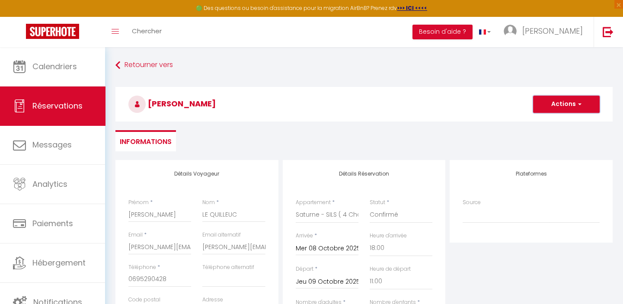
click at [558, 105] on button "Actions" at bounding box center [566, 104] width 67 height 17
click at [541, 123] on link "Enregistrer" at bounding box center [558, 123] width 68 height 11
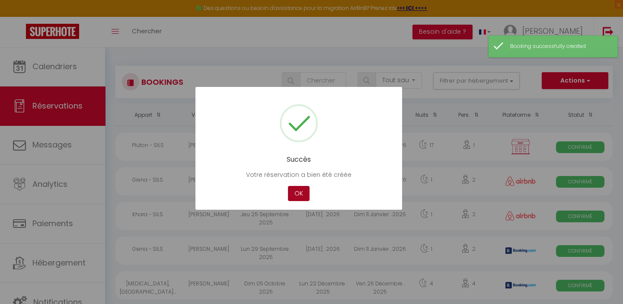
click at [300, 192] on button "OK" at bounding box center [299, 193] width 22 height 15
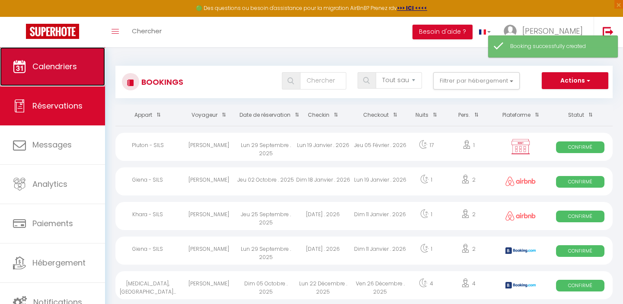
click at [48, 62] on span "Calendriers" at bounding box center [54, 66] width 45 height 11
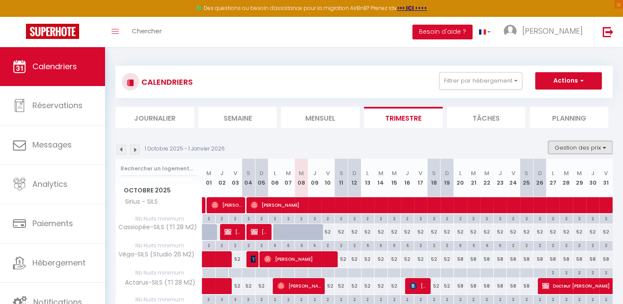
click at [583, 146] on button "Gestion des prix" at bounding box center [580, 147] width 64 height 13
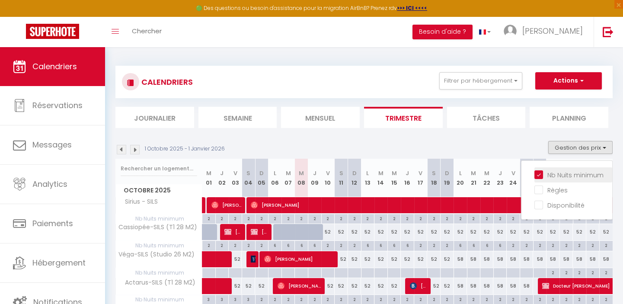
click at [538, 173] on input "Nb Nuits minimum" at bounding box center [573, 174] width 78 height 9
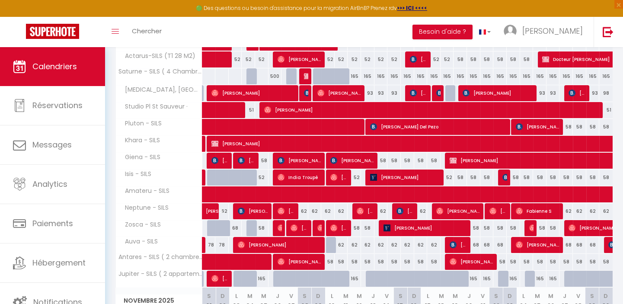
scroll to position [118, 0]
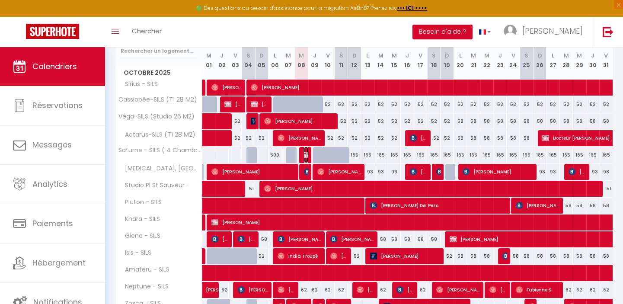
click at [304, 154] on img at bounding box center [307, 154] width 7 height 7
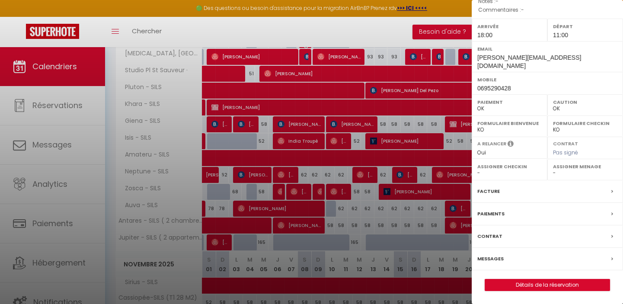
scroll to position [236, 0]
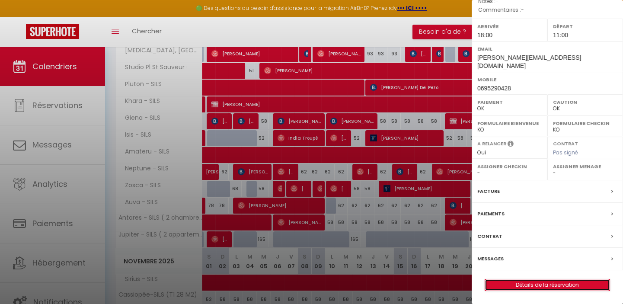
click at [545, 284] on link "Détails de la réservation" at bounding box center [547, 284] width 125 height 11
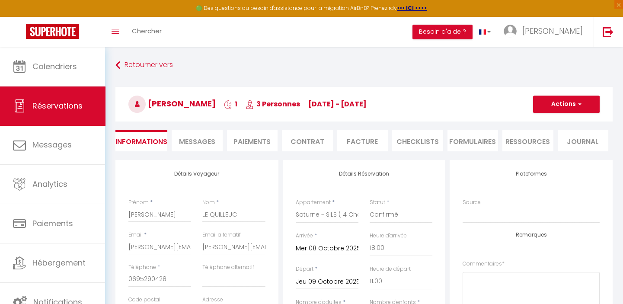
scroll to position [39, 0]
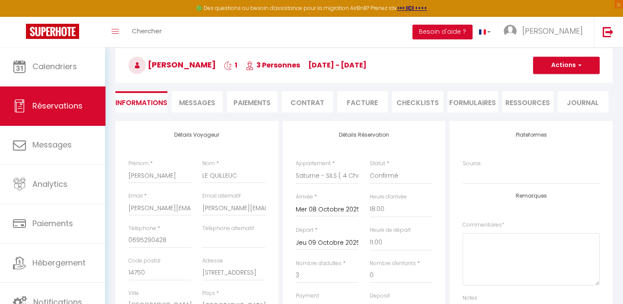
click at [198, 99] on span "Messages" at bounding box center [197, 103] width 36 height 10
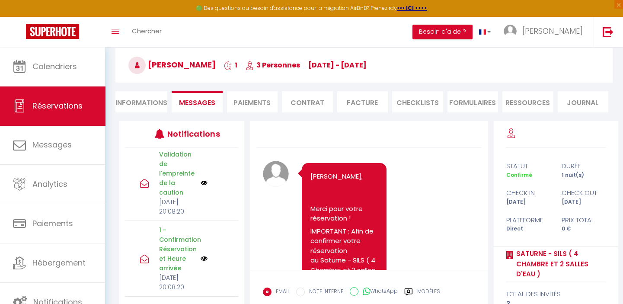
scroll to position [450, 0]
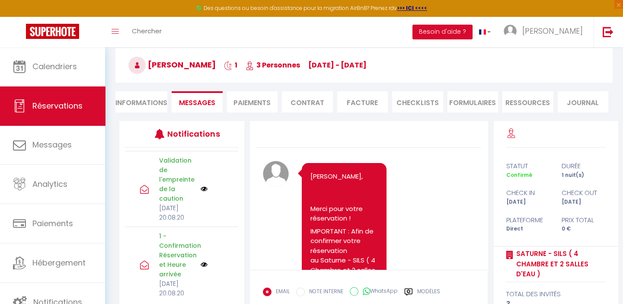
click at [220, 128] on link "Annuler" at bounding box center [225, 123] width 23 height 10
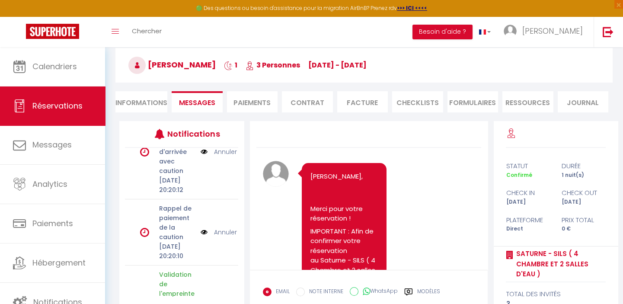
scroll to position [294, 0]
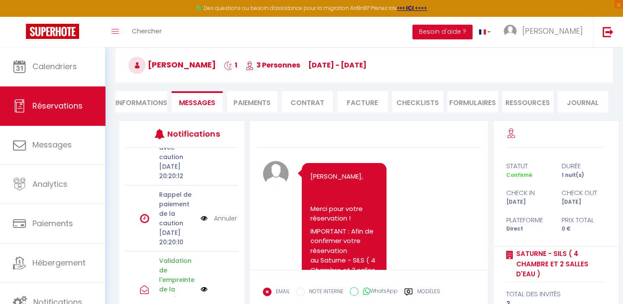
click at [201, 143] on img at bounding box center [204, 138] width 7 height 10
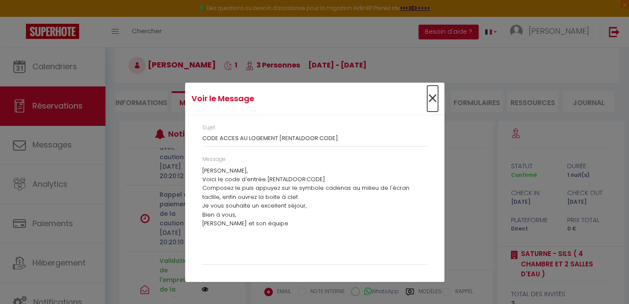
click at [432, 96] on span "×" at bounding box center [432, 99] width 11 height 26
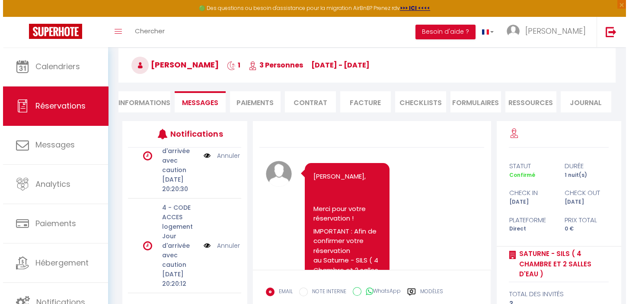
scroll to position [176, 0]
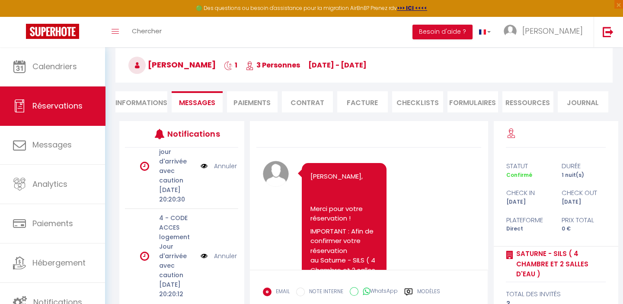
click at [201, 171] on img at bounding box center [204, 166] width 7 height 10
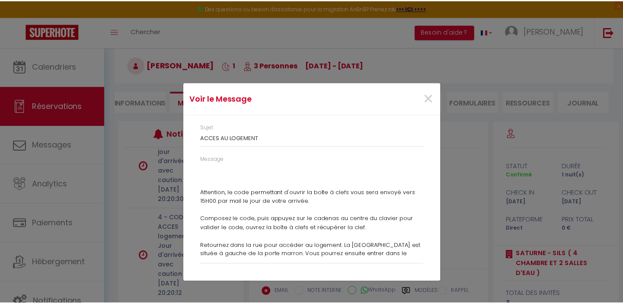
scroll to position [0, 0]
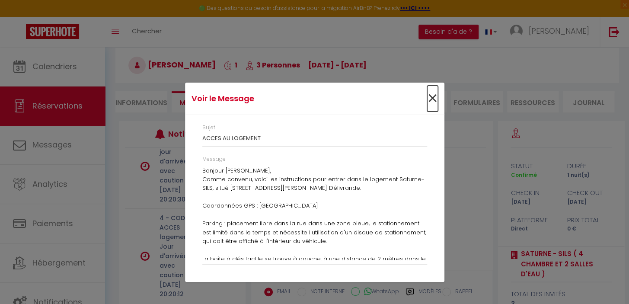
click at [431, 97] on span "×" at bounding box center [432, 99] width 11 height 26
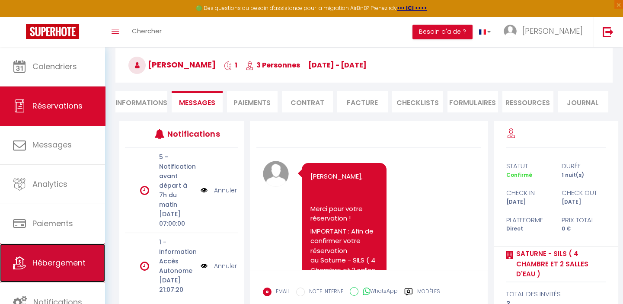
click at [60, 266] on span "Hébergement" at bounding box center [58, 262] width 53 height 11
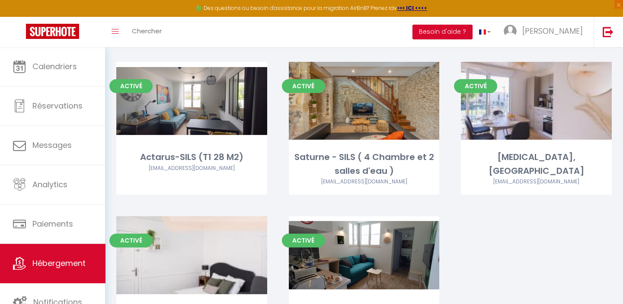
scroll to position [629, 0]
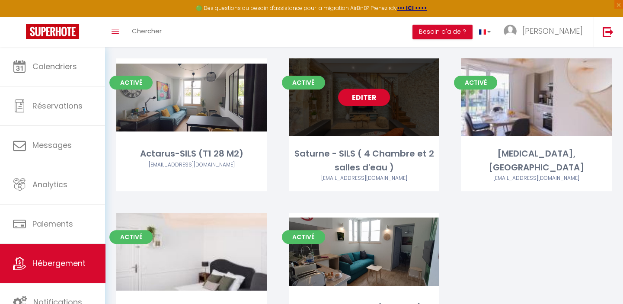
click at [361, 97] on link "Editer" at bounding box center [364, 97] width 52 height 17
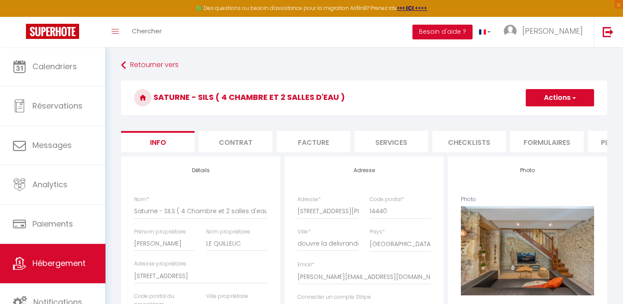
click at [392, 140] on li "Services" at bounding box center [391, 141] width 73 height 21
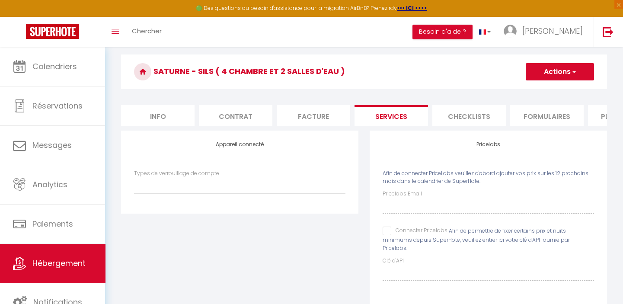
scroll to position [39, 0]
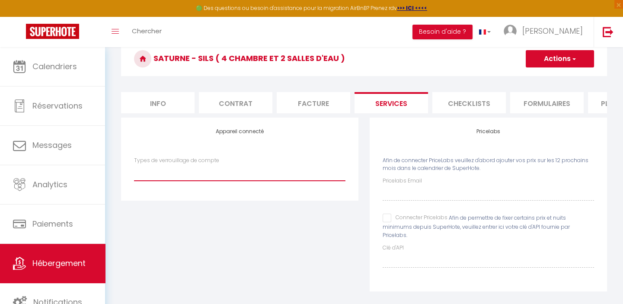
click at [165, 180] on select "IgloohomeV2" at bounding box center [239, 172] width 211 height 16
click at [134, 169] on select "IgloohomeV2" at bounding box center [239, 172] width 211 height 16
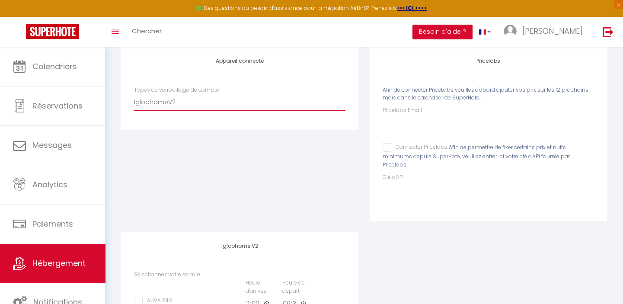
scroll to position [94, 0]
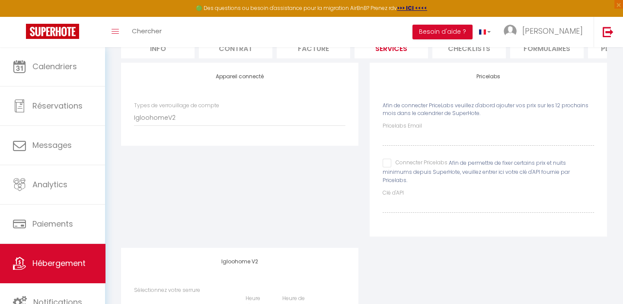
click at [285, 185] on div "Appareil connecté Types de verrouillage de compte IgloohomeV2" at bounding box center [239, 155] width 249 height 185
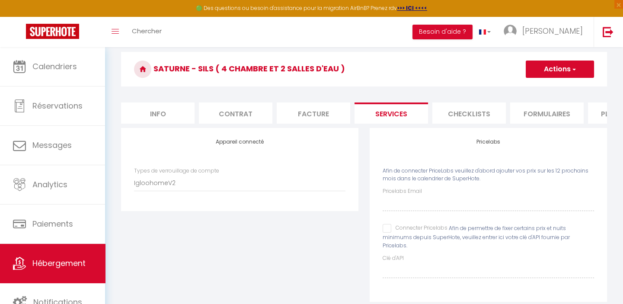
scroll to position [15, 0]
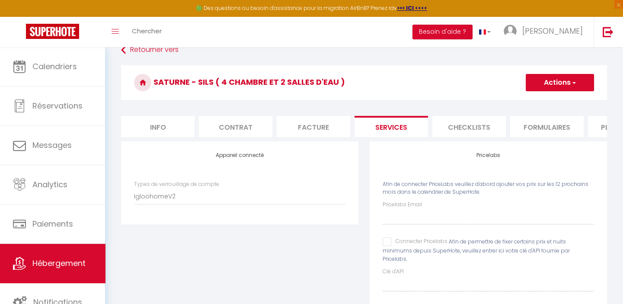
click at [572, 79] on span "button" at bounding box center [574, 82] width 6 height 9
click at [543, 99] on link "Enregistrer" at bounding box center [559, 101] width 68 height 11
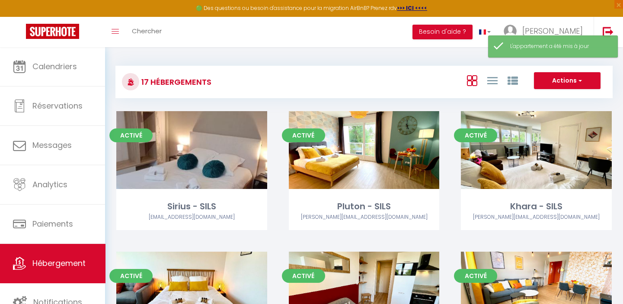
drag, startPoint x: 411, startPoint y: 60, endPoint x: 417, endPoint y: 56, distance: 6.8
click at [411, 60] on div "17 Hébergements Actions Créer un Hébergement Nouveau groupe Initialiser les app…" at bounding box center [363, 78] width 497 height 41
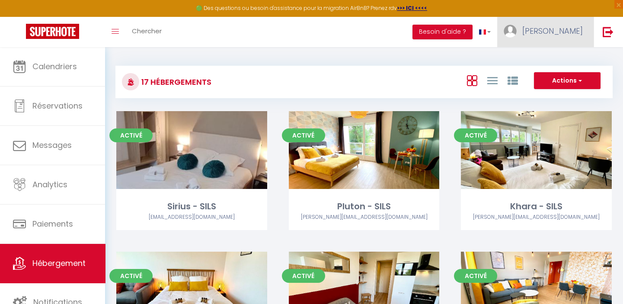
click at [569, 32] on span "[PERSON_NAME]" at bounding box center [552, 31] width 61 height 11
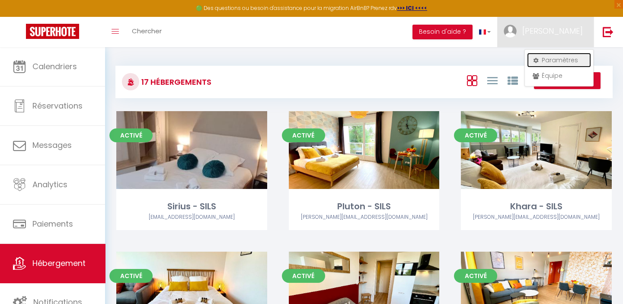
click at [549, 58] on link "Paramètres" at bounding box center [559, 60] width 64 height 15
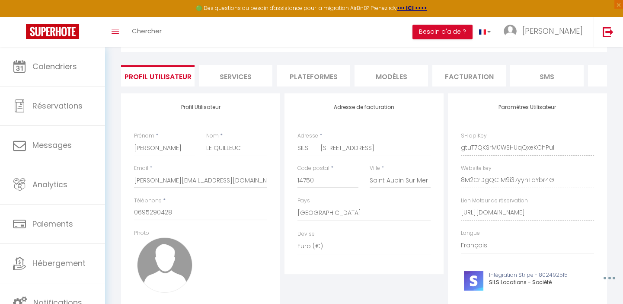
scroll to position [39, 0]
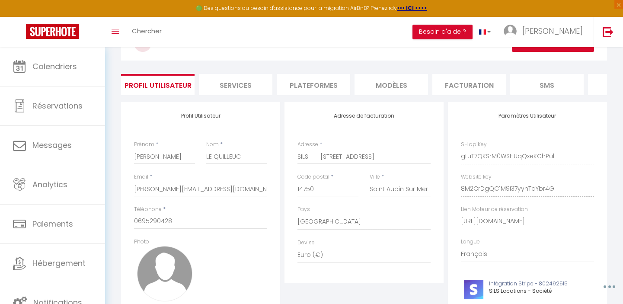
click at [318, 83] on li "Plateformes" at bounding box center [313, 84] width 73 height 21
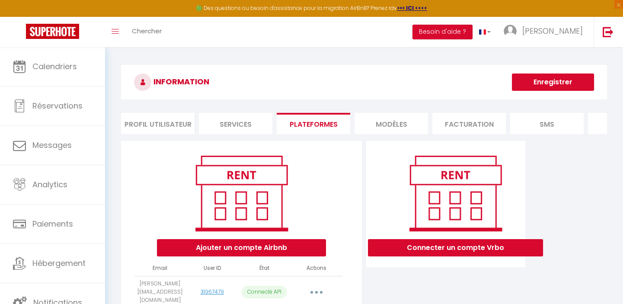
click at [227, 125] on li "Services" at bounding box center [235, 123] width 73 height 21
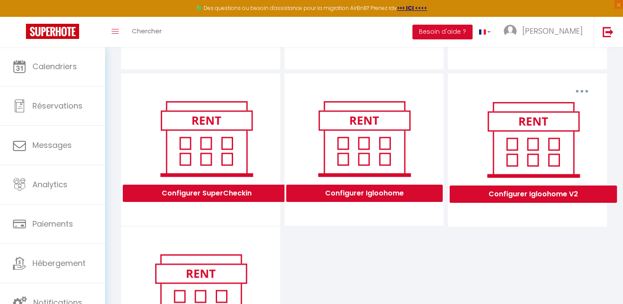
scroll to position [236, 0]
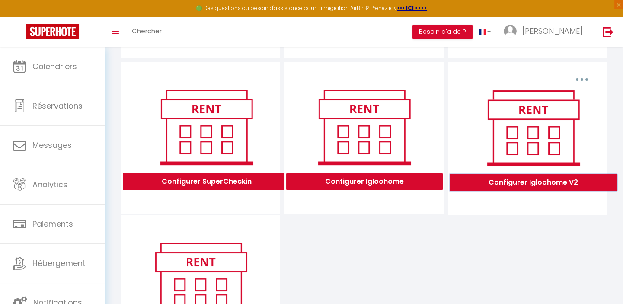
click at [540, 189] on button "Configurer Igloohome V2" at bounding box center [533, 182] width 167 height 17
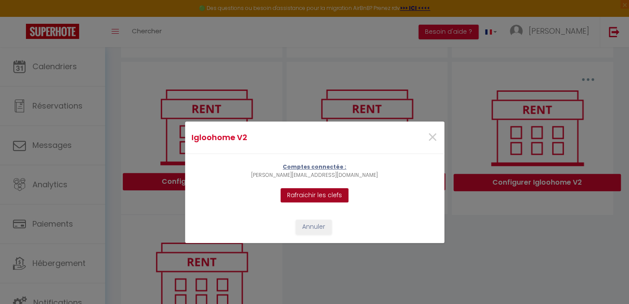
click at [308, 193] on button "Rafraichir les clefs" at bounding box center [315, 195] width 68 height 15
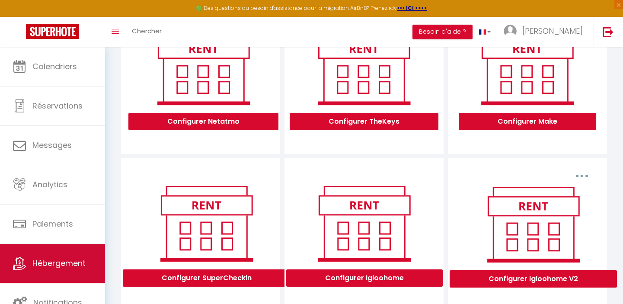
scroll to position [157, 0]
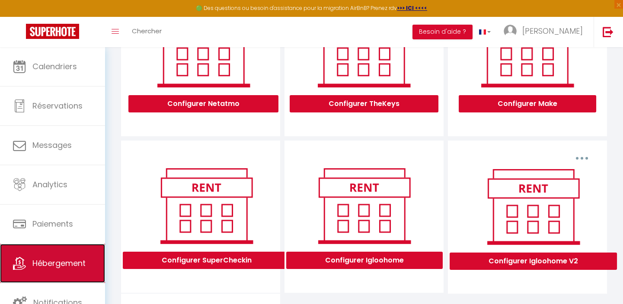
click at [46, 263] on span "Hébergement" at bounding box center [58, 263] width 53 height 11
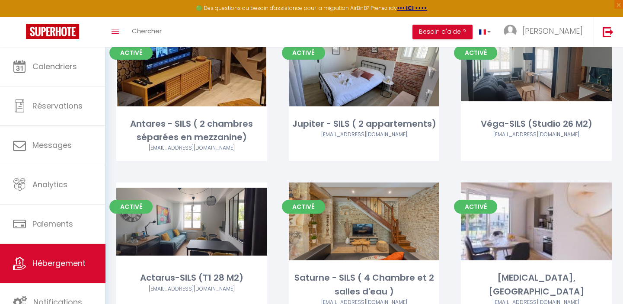
scroll to position [511, 0]
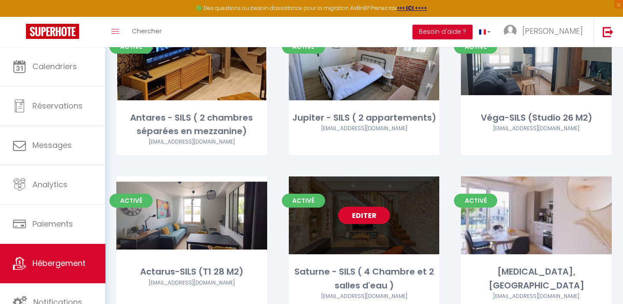
click at [357, 212] on link "Editer" at bounding box center [364, 215] width 52 height 17
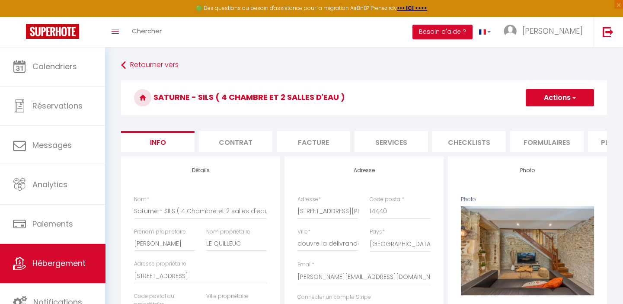
click at [387, 142] on li "Services" at bounding box center [391, 141] width 73 height 21
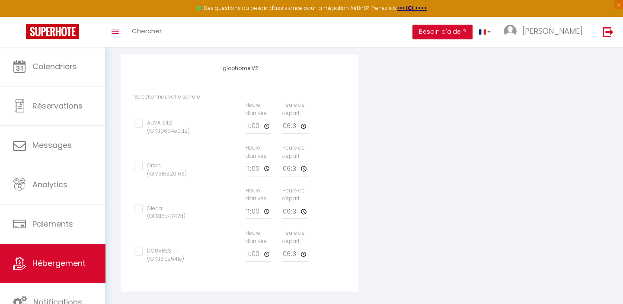
scroll to position [294, 0]
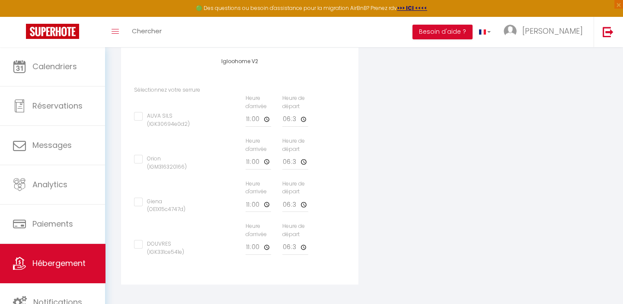
click at [139, 240] on input "DOUVRES (IGK331ce541e)" at bounding box center [165, 244] width 63 height 9
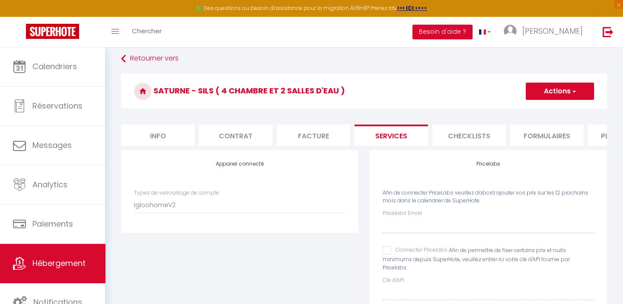
scroll to position [0, 0]
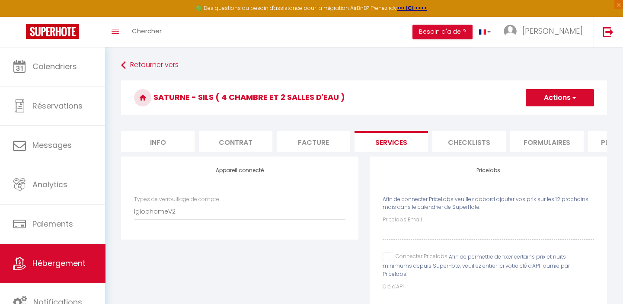
click at [552, 93] on button "Actions" at bounding box center [560, 97] width 68 height 17
click at [548, 114] on link "Enregistrer" at bounding box center [559, 116] width 68 height 11
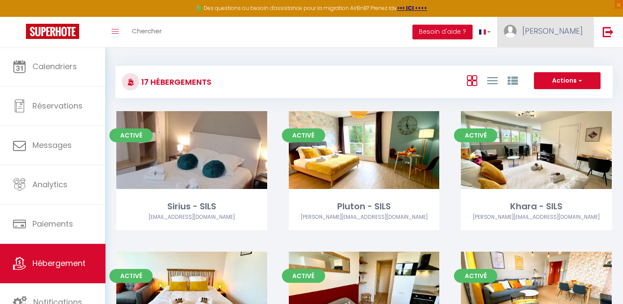
click at [572, 27] on span "[PERSON_NAME]" at bounding box center [552, 31] width 61 height 11
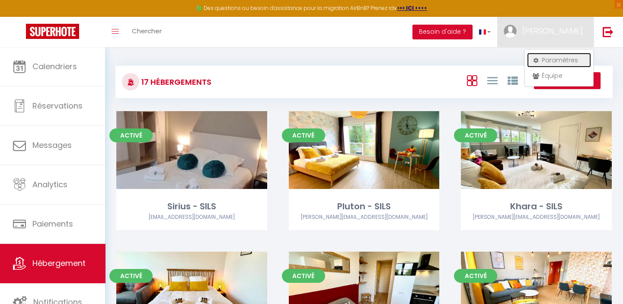
click at [552, 60] on link "Paramètres" at bounding box center [559, 60] width 64 height 15
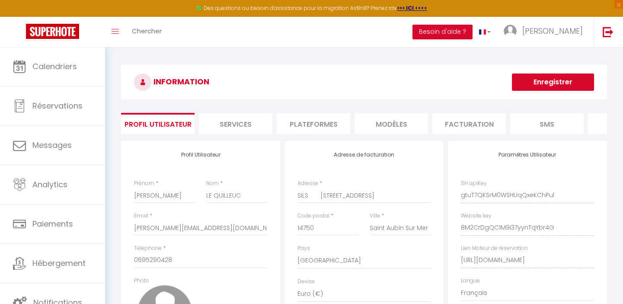
click at [225, 122] on li "Services" at bounding box center [235, 123] width 73 height 21
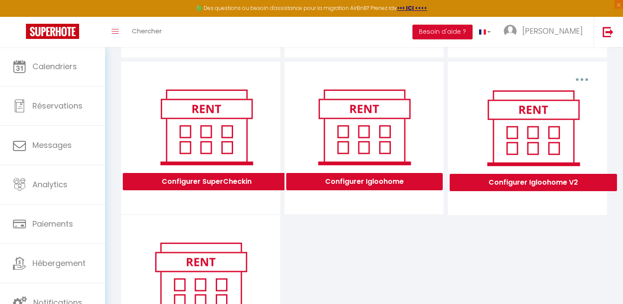
scroll to position [275, 0]
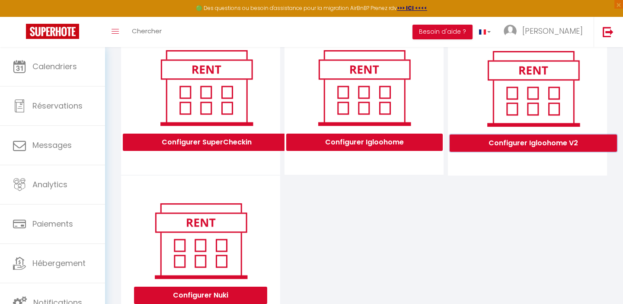
click at [528, 146] on button "Configurer Igloohome V2" at bounding box center [533, 142] width 167 height 17
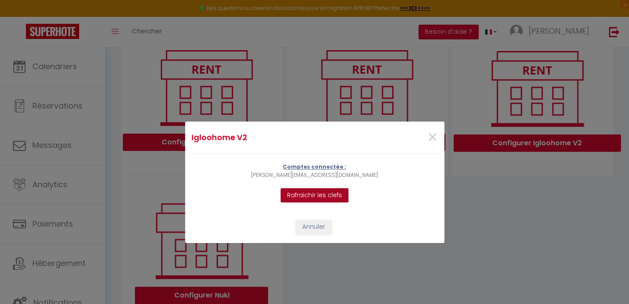
click at [302, 194] on button "Rafraichir les clefs" at bounding box center [315, 195] width 68 height 15
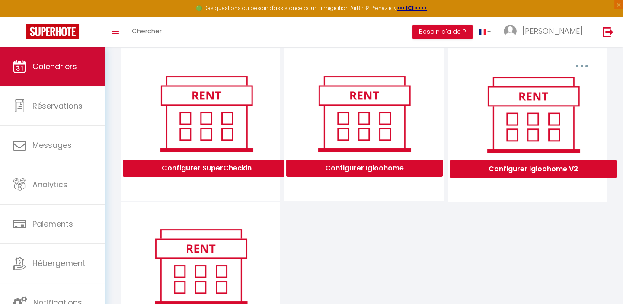
scroll to position [236, 0]
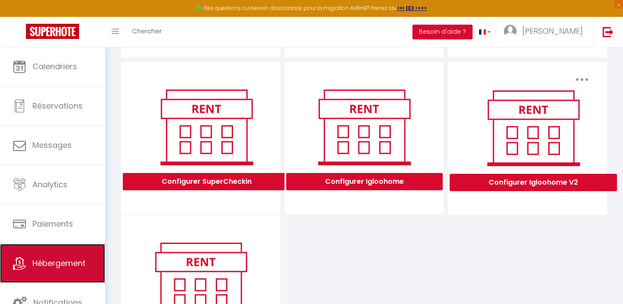
click at [51, 259] on span "Hébergement" at bounding box center [58, 263] width 53 height 11
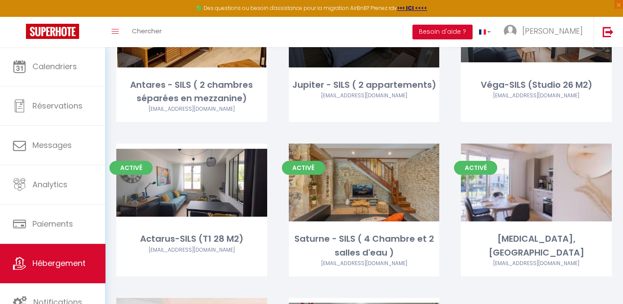
scroll to position [550, 0]
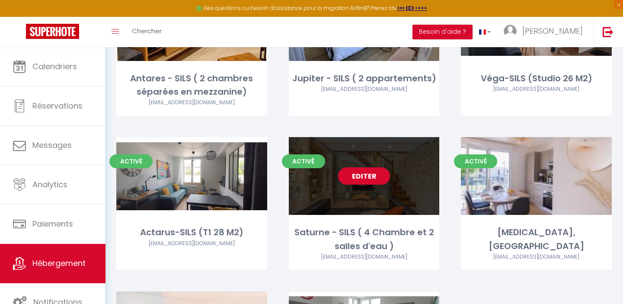
click at [355, 174] on link "Editer" at bounding box center [364, 175] width 52 height 17
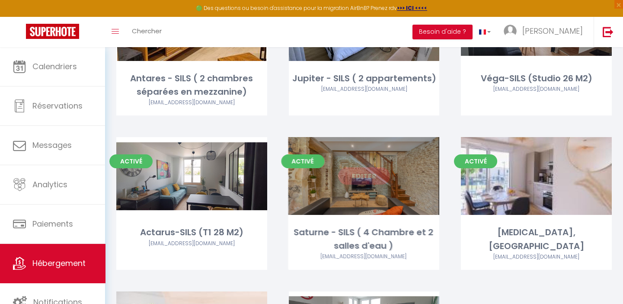
click at [360, 176] on link "Editer" at bounding box center [364, 175] width 52 height 17
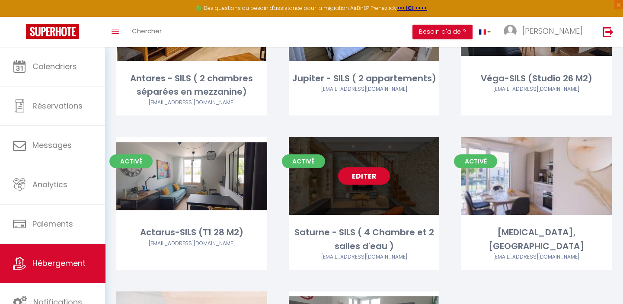
click at [363, 175] on link "Editer" at bounding box center [364, 175] width 52 height 17
click at [363, 176] on link "Editer" at bounding box center [364, 175] width 52 height 17
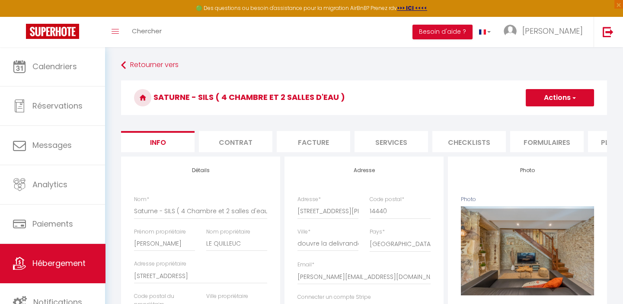
click at [390, 143] on li "Services" at bounding box center [391, 141] width 73 height 21
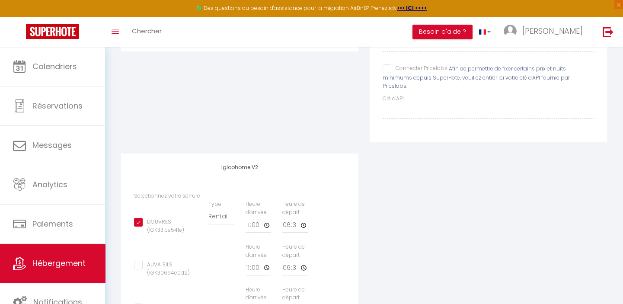
scroll to position [236, 0]
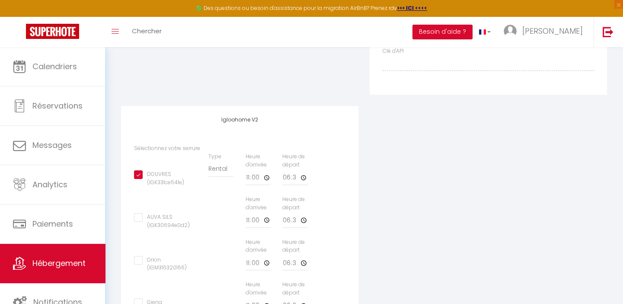
click at [138, 171] on input "DOUVRES (IGK331ce541e)" at bounding box center [165, 174] width 63 height 9
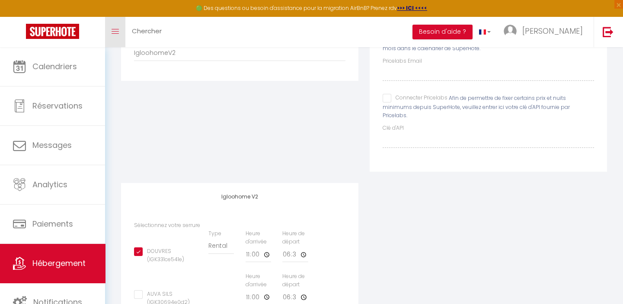
scroll to position [157, 0]
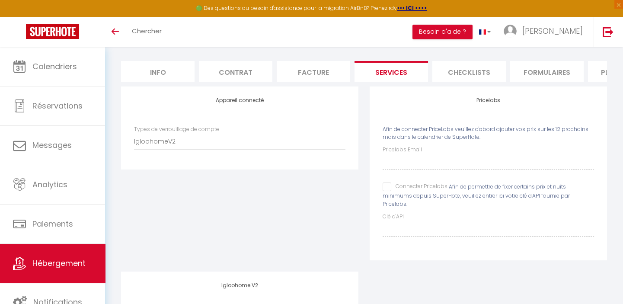
scroll to position [8, 0]
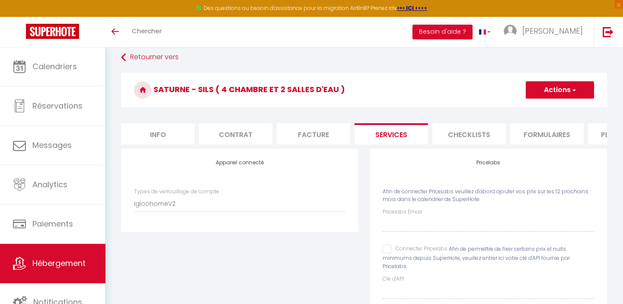
click at [198, 256] on div "Appareil connecté Types de verrouillage de compte IgloohomeV2" at bounding box center [239, 241] width 249 height 185
click at [547, 85] on button "Actions" at bounding box center [560, 89] width 68 height 17
click at [540, 105] on link "Enregistrer" at bounding box center [559, 108] width 68 height 11
